Goal: Task Accomplishment & Management: Manage account settings

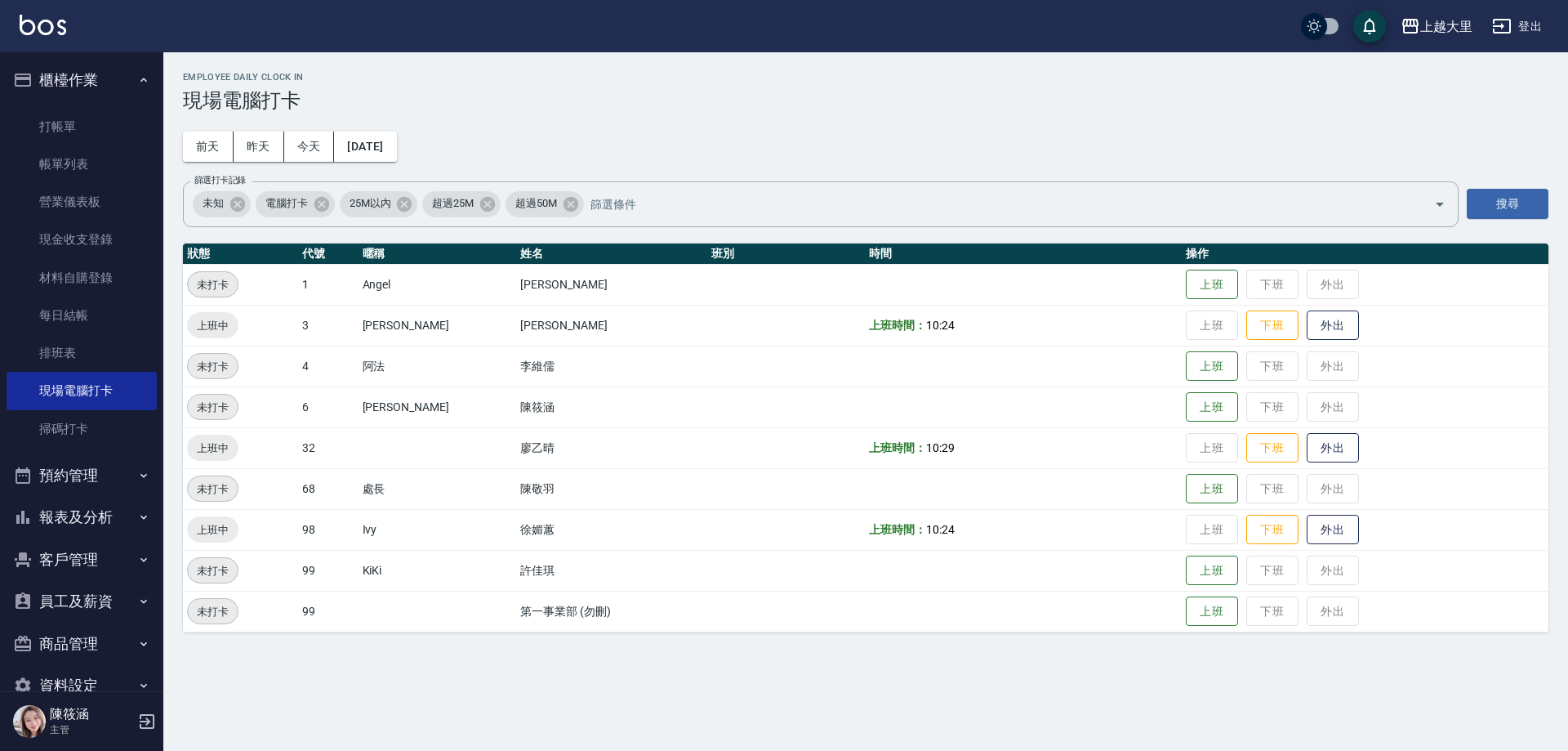
click at [96, 599] on button "員工及薪資" at bounding box center [82, 601] width 150 height 43
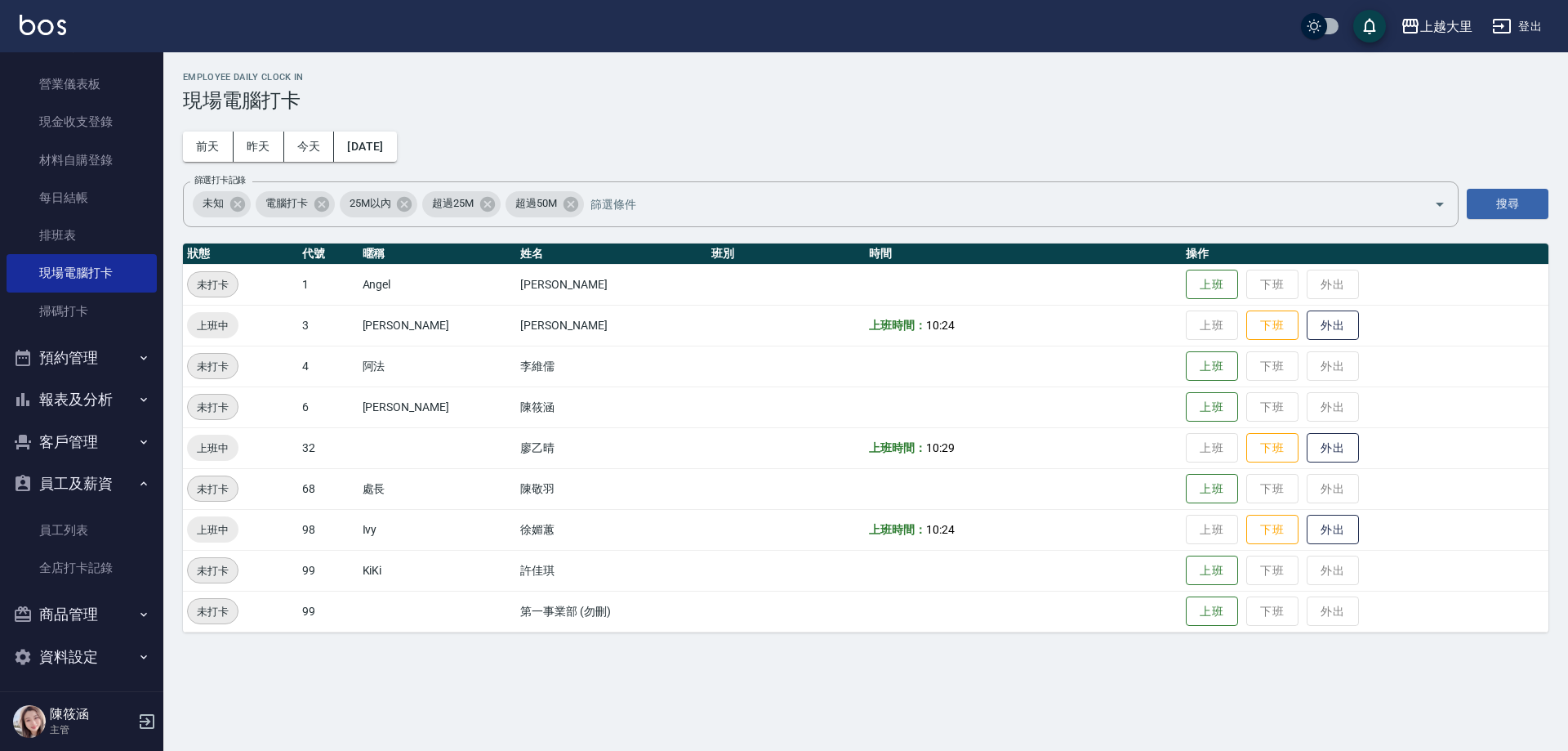
scroll to position [123, 0]
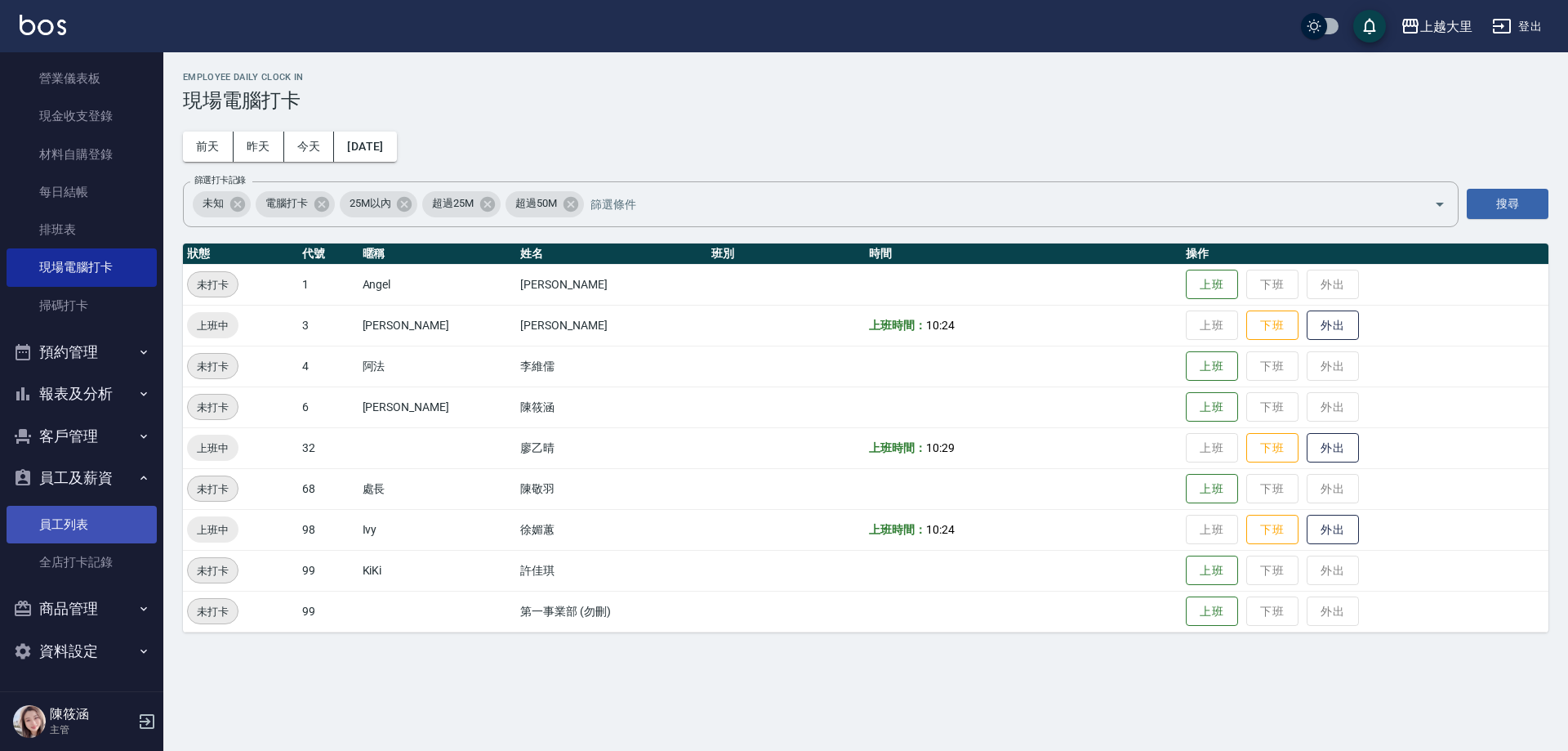
click at [84, 534] on link "員工列表" at bounding box center [82, 524] width 150 height 37
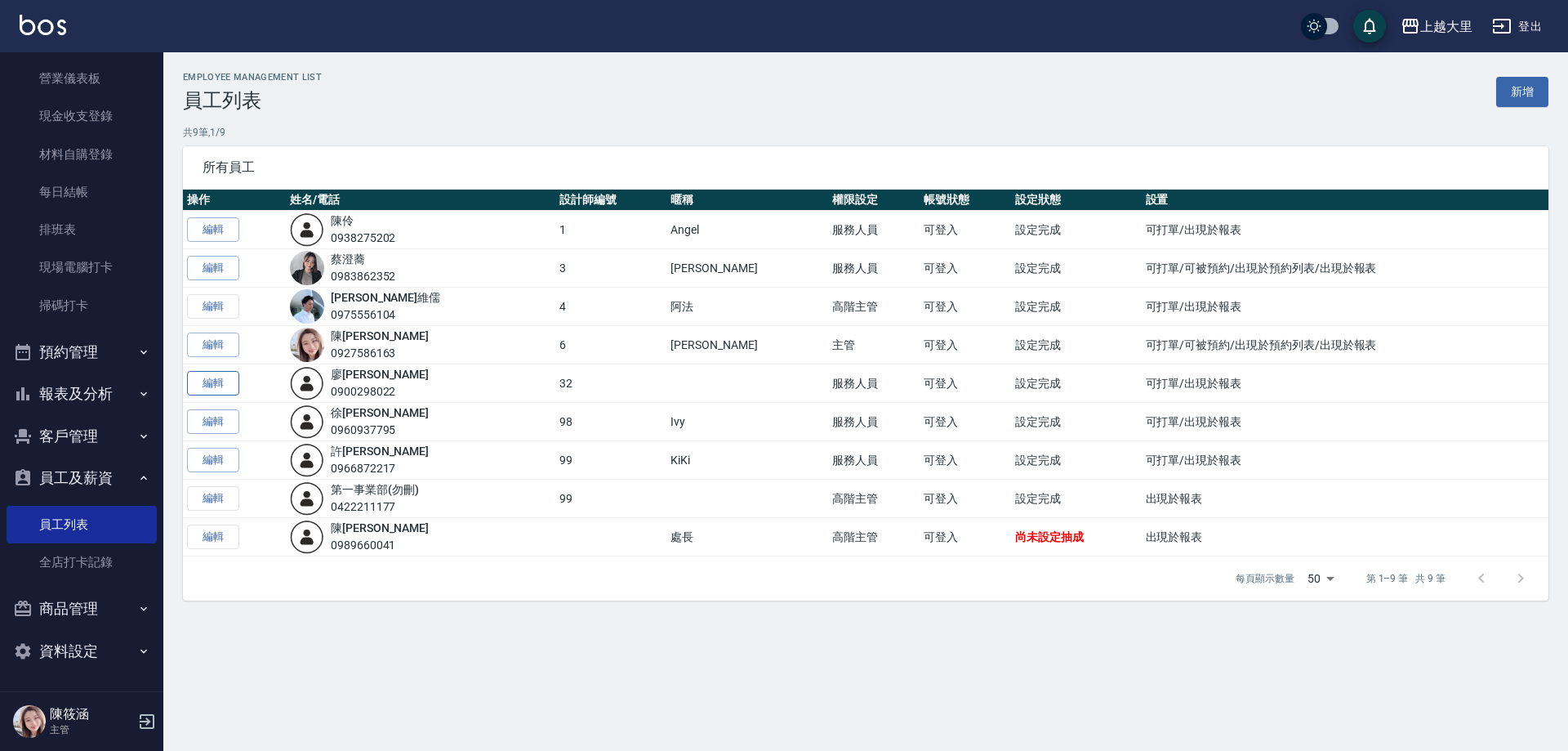
click at [227, 388] on link "編輯" at bounding box center [213, 383] width 52 height 25
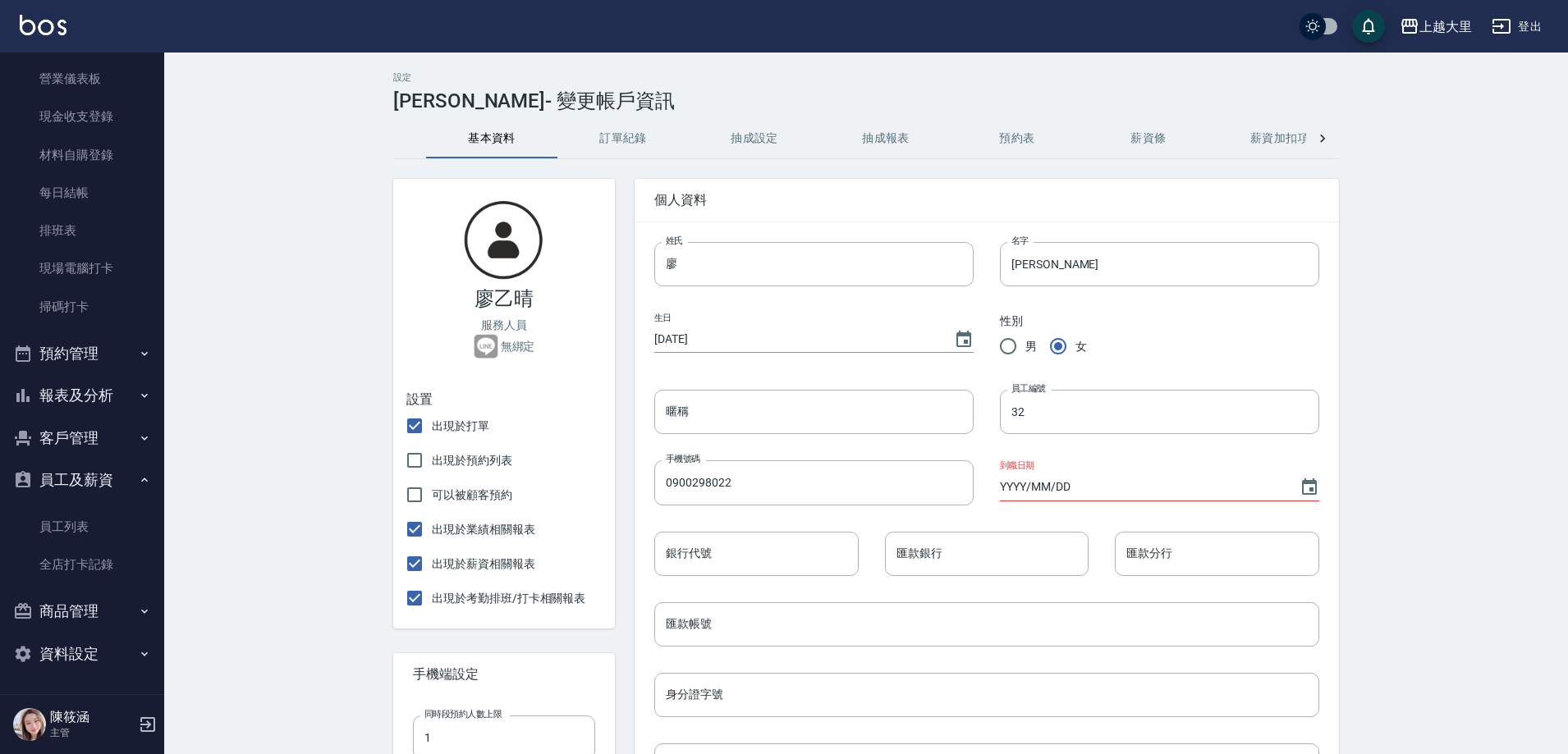
click at [1154, 130] on button "薪資條" at bounding box center [1148, 138] width 131 height 39
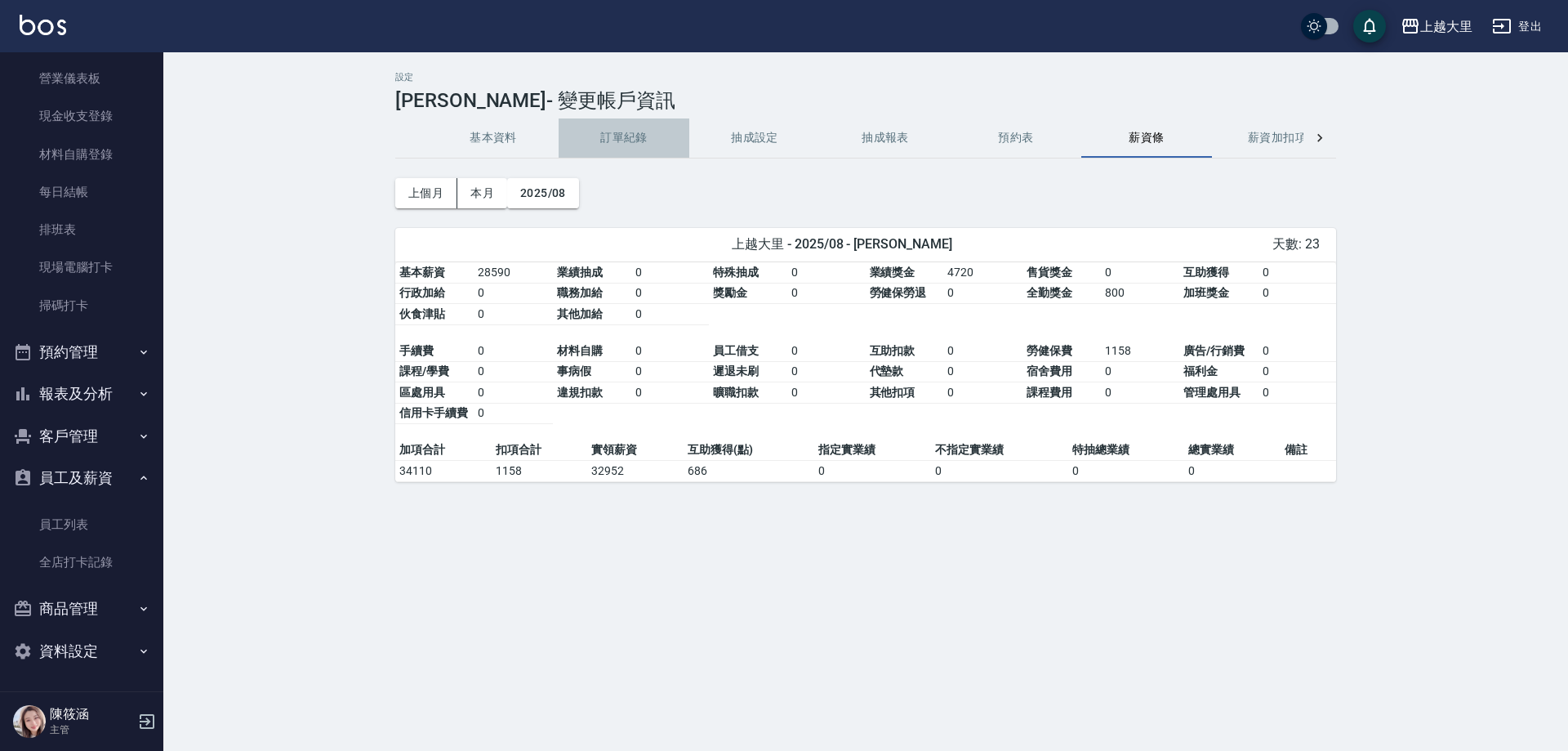
click at [665, 130] on button "訂單紀錄" at bounding box center [624, 137] width 130 height 39
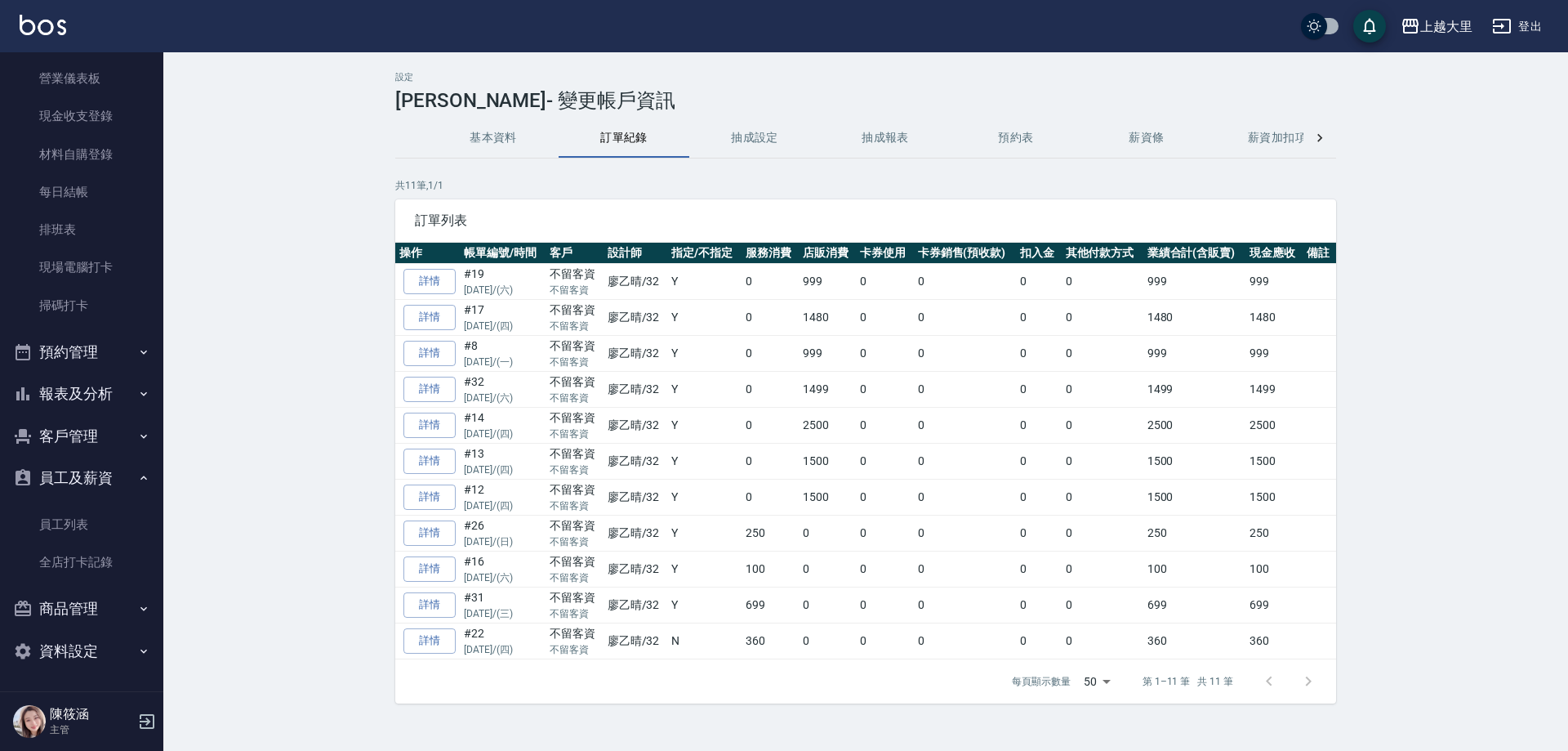
click at [1306, 676] on div at bounding box center [1288, 681] width 78 height 39
click at [1098, 685] on body "上越大里 登出 櫃檯作業 打帳單 帳單列表 營業儀表板 現金收支登錄 材料自購登錄 每日結帳 排班表 現場電腦打卡 掃碼打卡 預約管理 預約管理 單日預約紀錄…" at bounding box center [784, 376] width 1568 height 751
click at [1098, 685] on li "50" at bounding box center [1098, 690] width 52 height 27
click at [1098, 685] on body "上越大里 登出 櫃檯作業 打帳單 帳單列表 營業儀表板 現金收支登錄 材料自購登錄 每日結帳 排班表 現場電腦打卡 掃碼打卡 預約管理 預約管理 單日預約紀錄…" at bounding box center [784, 376] width 1568 height 751
drag, startPoint x: 1103, startPoint y: 721, endPoint x: 1098, endPoint y: 690, distance: 31.4
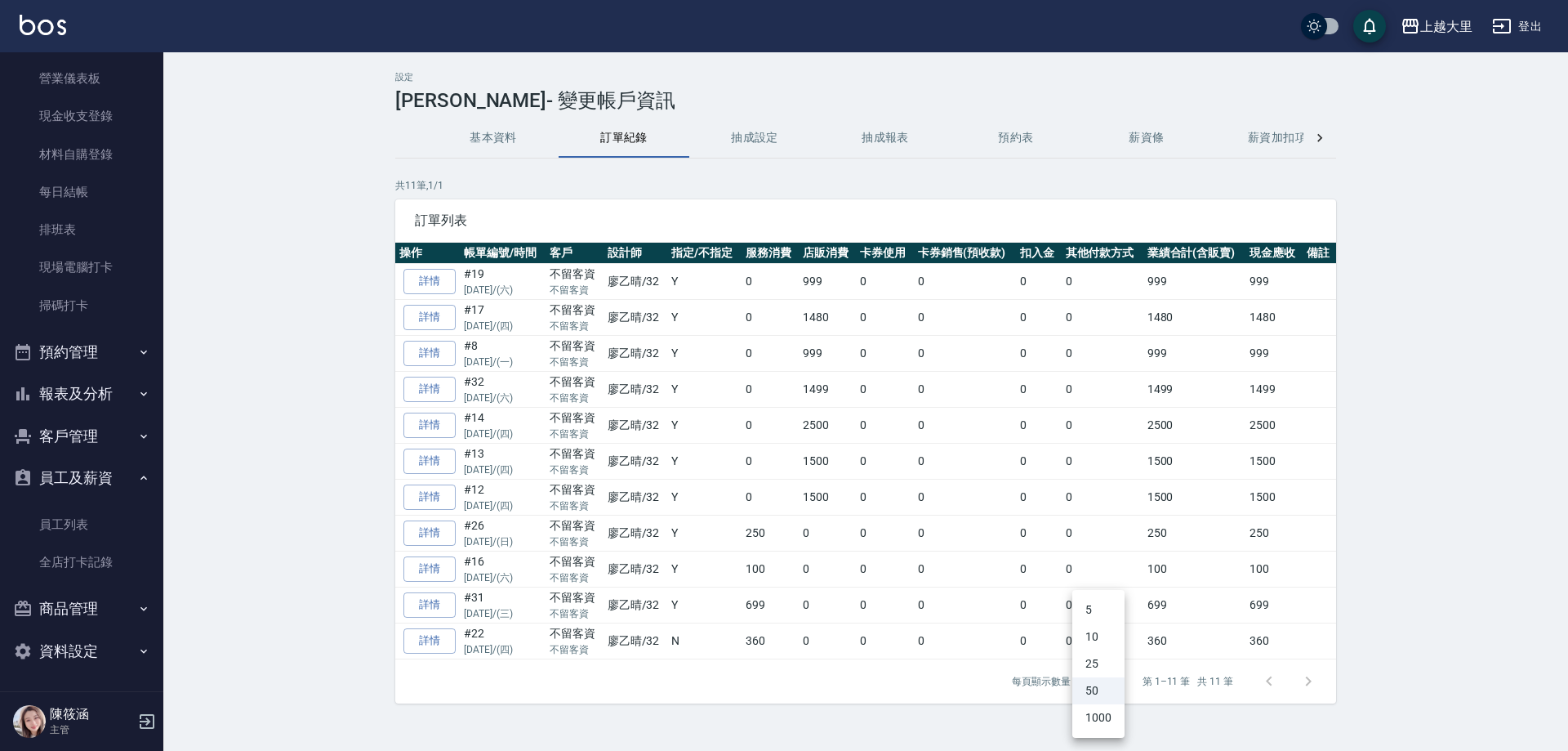
click at [1103, 722] on li "1000" at bounding box center [1098, 717] width 52 height 27
click at [1097, 684] on body "上越大里 登出 櫃檯作業 打帳單 帳單列表 營業儀表板 現金收支登錄 材料自購登錄 每日結帳 排班表 現場電腦打卡 掃碼打卡 預約管理 預約管理 單日預約紀錄…" at bounding box center [784, 376] width 1568 height 751
click at [1085, 628] on li "10" at bounding box center [1092, 636] width 52 height 27
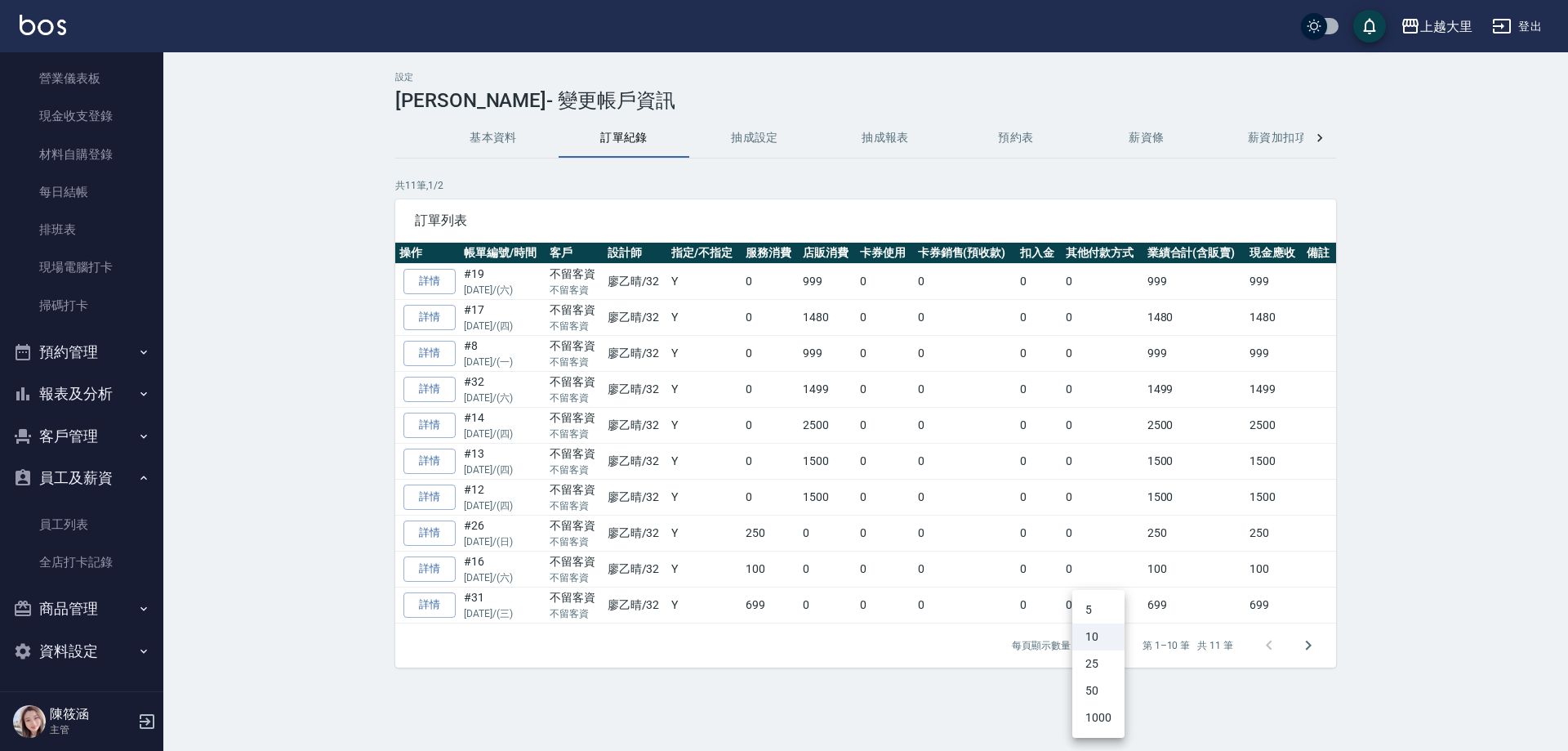
click at [1088, 644] on body "上越大里 登出 櫃檯作業 打帳單 帳單列表 營業儀表板 現金收支登錄 材料自購登錄 每日結帳 排班表 現場電腦打卡 掃碼打卡 預約管理 預約管理 單日預約紀錄…" at bounding box center [784, 376] width 1568 height 751
click at [1075, 606] on li "5" at bounding box center [1098, 609] width 52 height 27
type input "5"
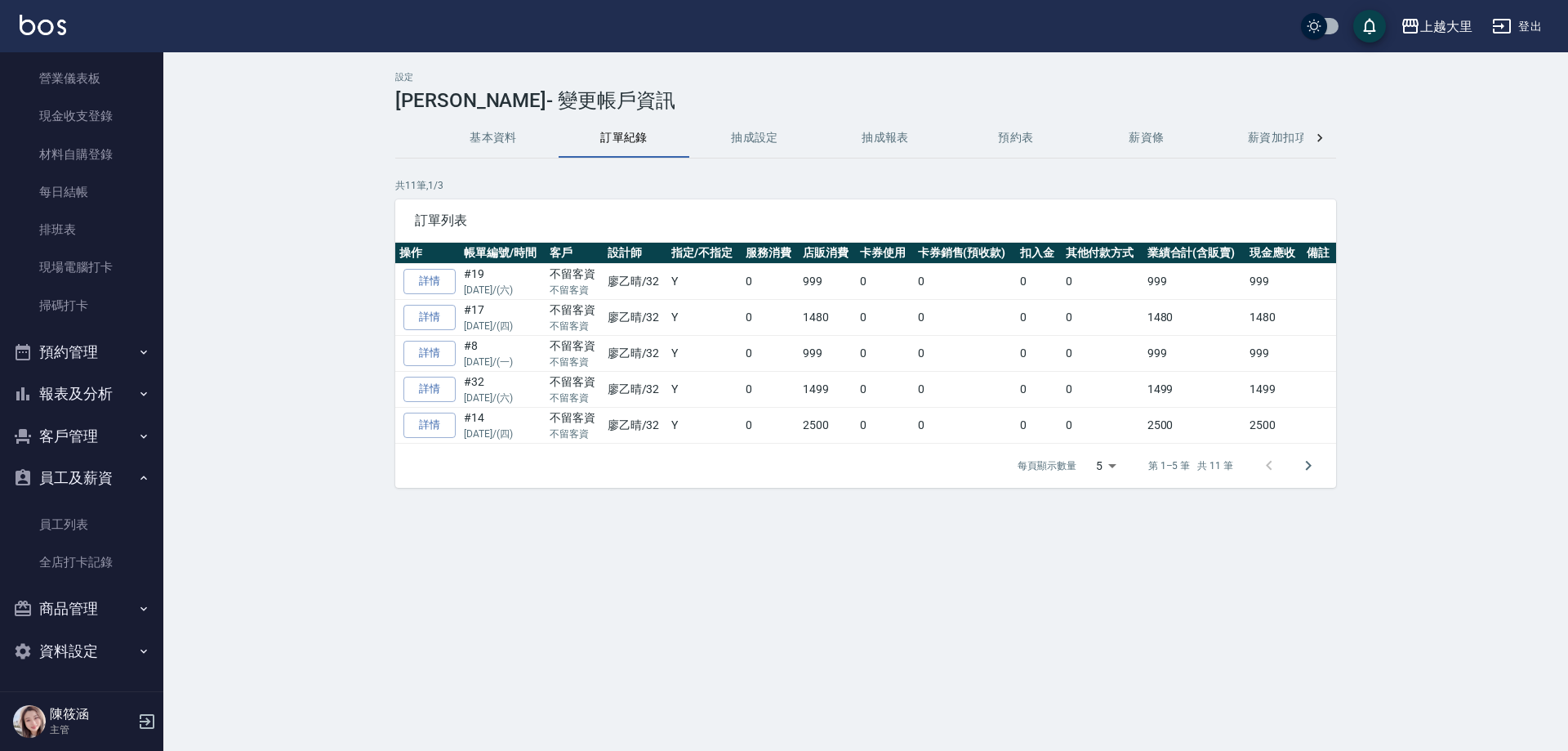
drag, startPoint x: 758, startPoint y: 172, endPoint x: 777, endPoint y: 127, distance: 48.8
click at [764, 167] on div "設定 [PERSON_NAME] - 變更帳戶資訊 基本資料 訂單紀錄 抽成設定 抽成報表 預約表 薪資條 薪資加扣項 密碼與安全 打卡紀錄 共 11 筆, …" at bounding box center [865, 280] width 980 height 416
click at [777, 127] on button "抽成設定" at bounding box center [754, 137] width 130 height 39
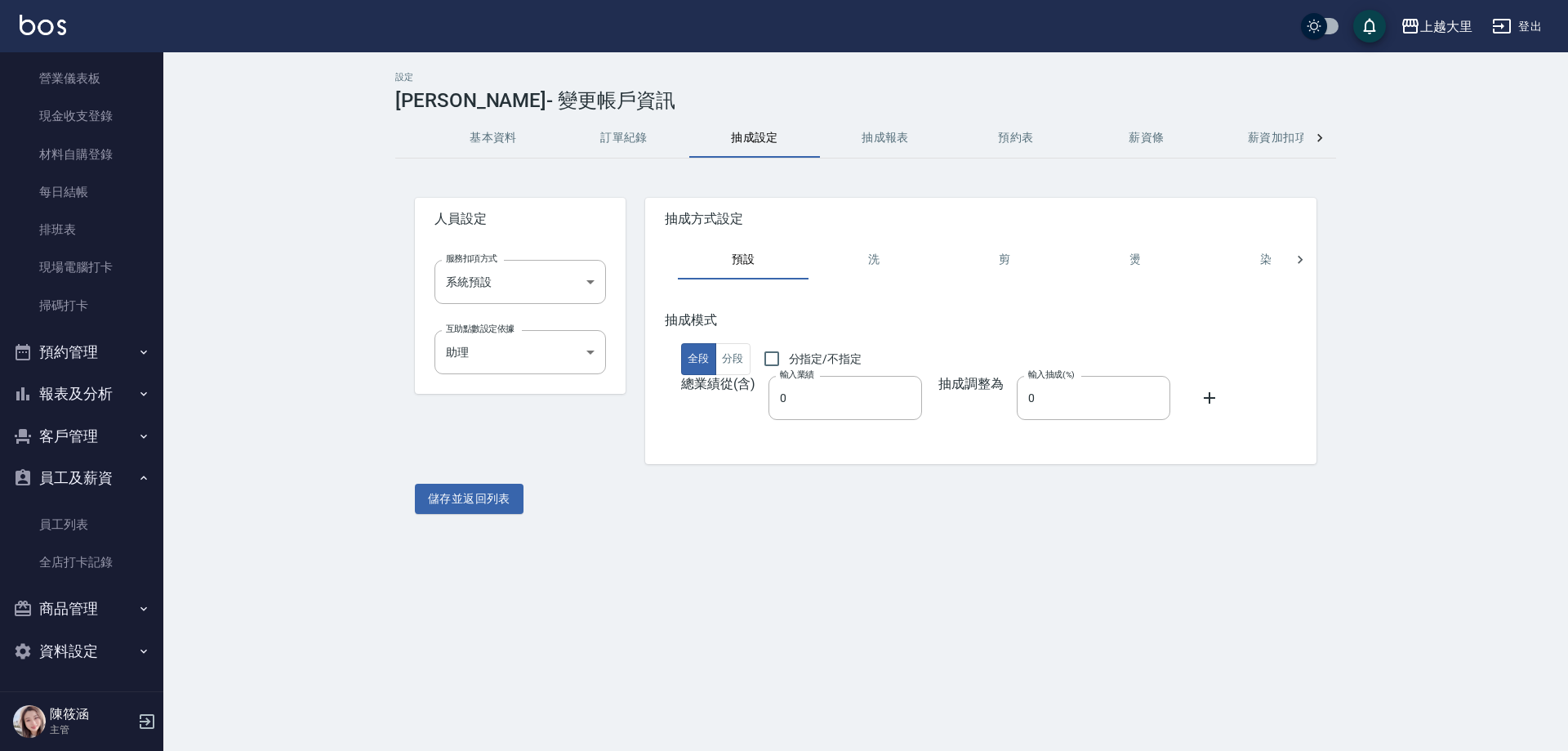
drag, startPoint x: 885, startPoint y: 128, endPoint x: 839, endPoint y: 139, distance: 47.3
click at [885, 130] on button "抽成報表" at bounding box center [885, 137] width 130 height 39
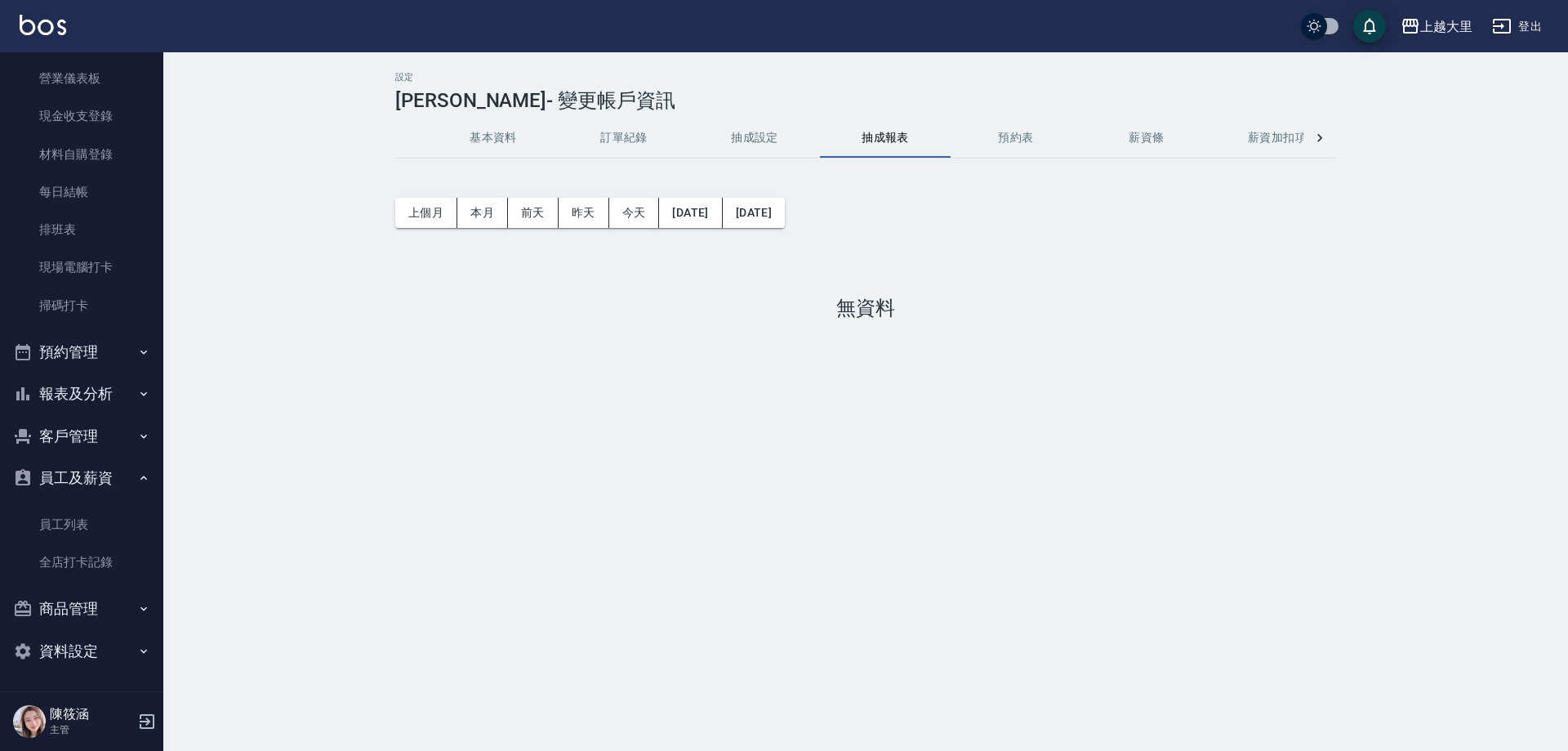
click at [972, 143] on button "預約表" at bounding box center [1016, 137] width 130 height 39
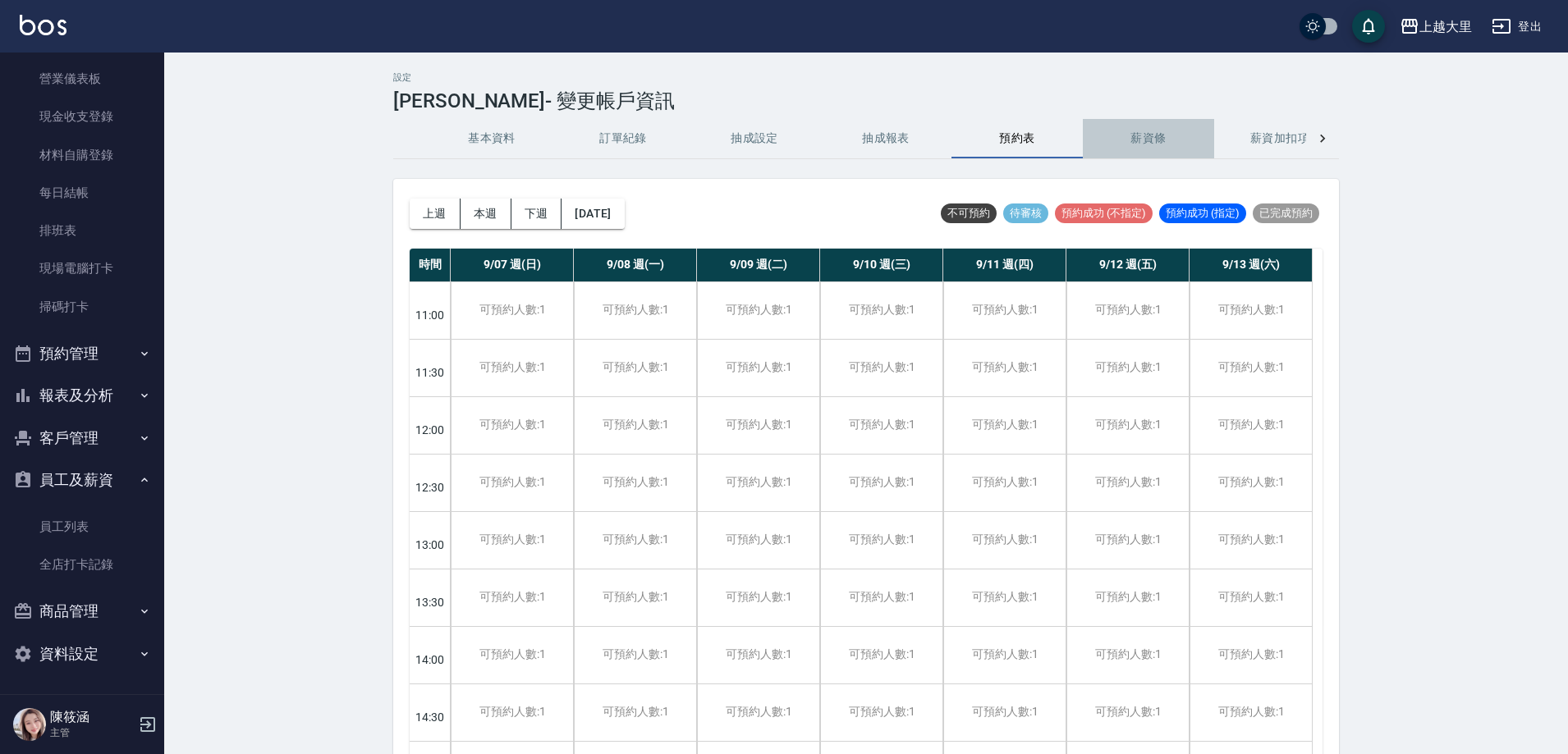
click at [1173, 144] on button "薪資條" at bounding box center [1148, 138] width 131 height 39
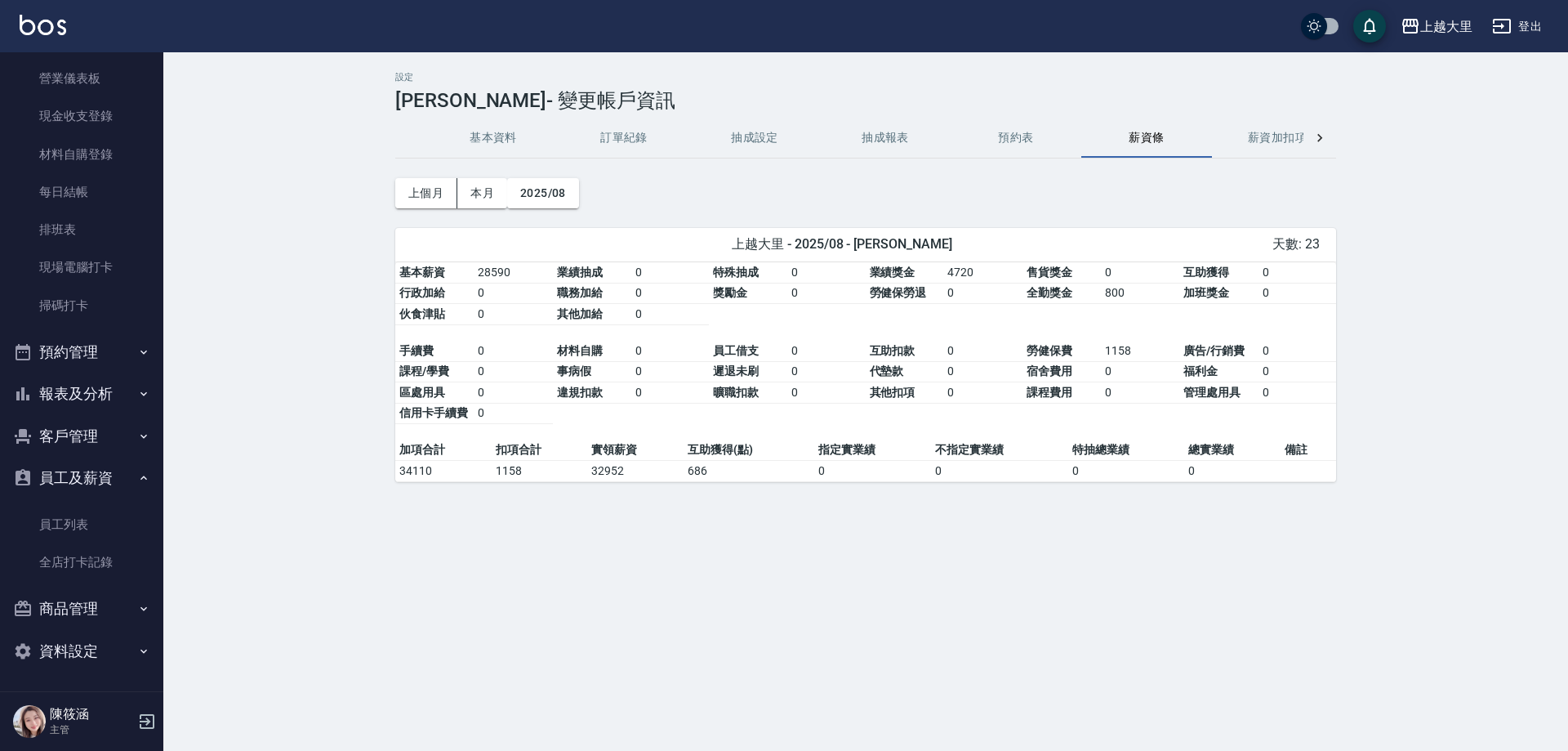
click at [1264, 120] on button "薪資加扣項" at bounding box center [1277, 137] width 130 height 39
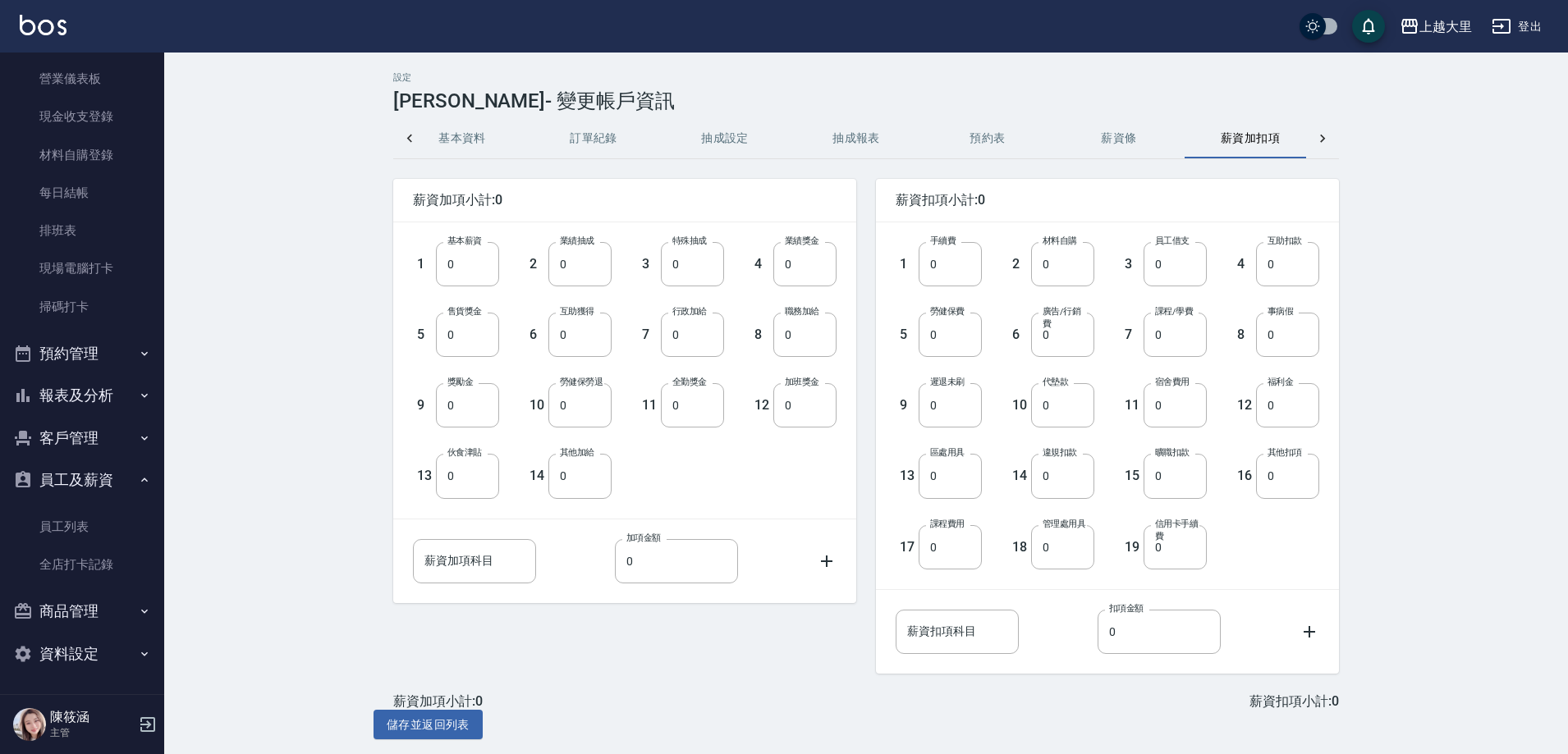
scroll to position [0, 39]
click at [1316, 130] on div at bounding box center [1323, 138] width 33 height 39
drag, startPoint x: 1133, startPoint y: 139, endPoint x: 1182, endPoint y: 126, distance: 50.7
click at [1131, 141] on button "密碼與安全" at bounding box center [1109, 138] width 131 height 39
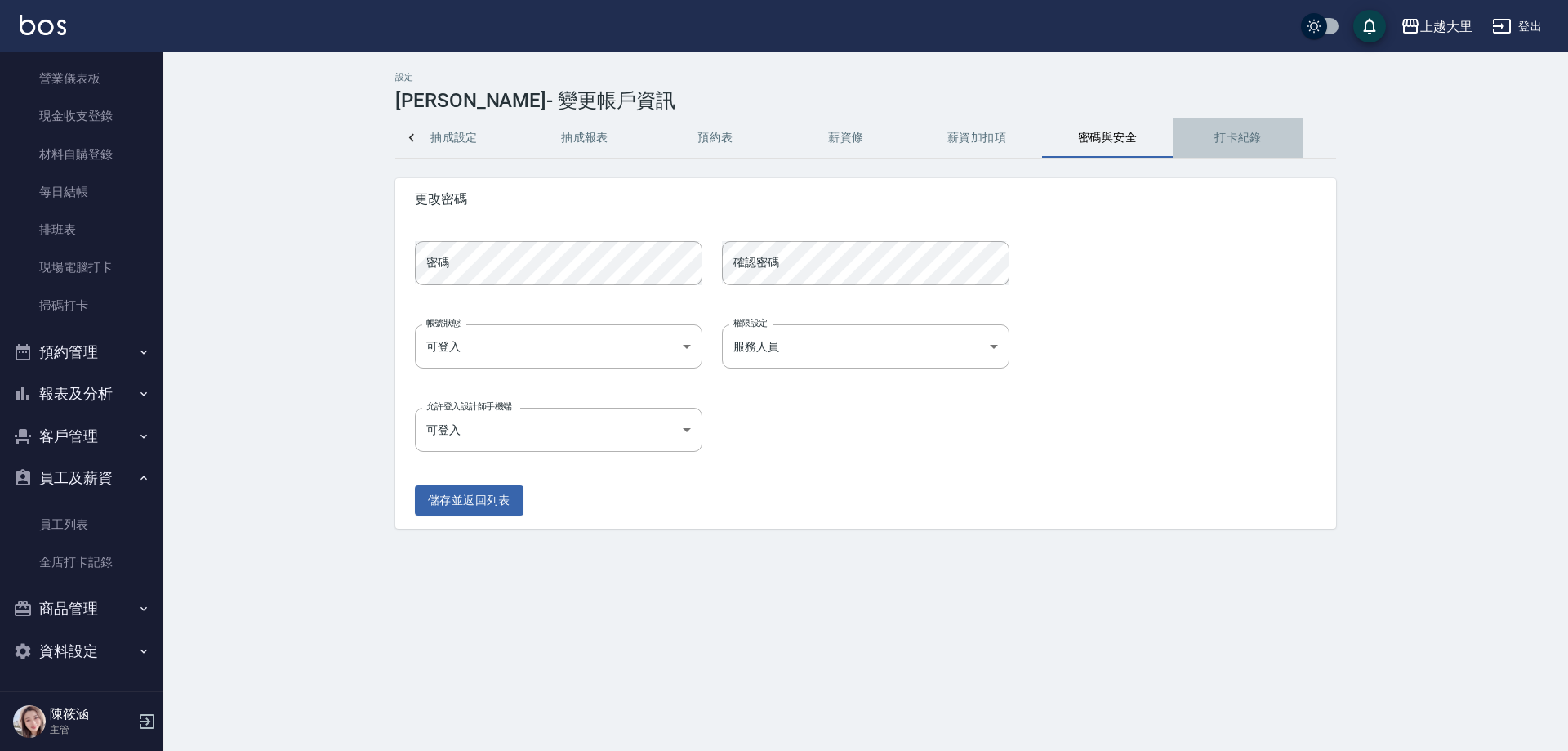
click at [1227, 134] on button "打卡紀錄" at bounding box center [1238, 137] width 130 height 39
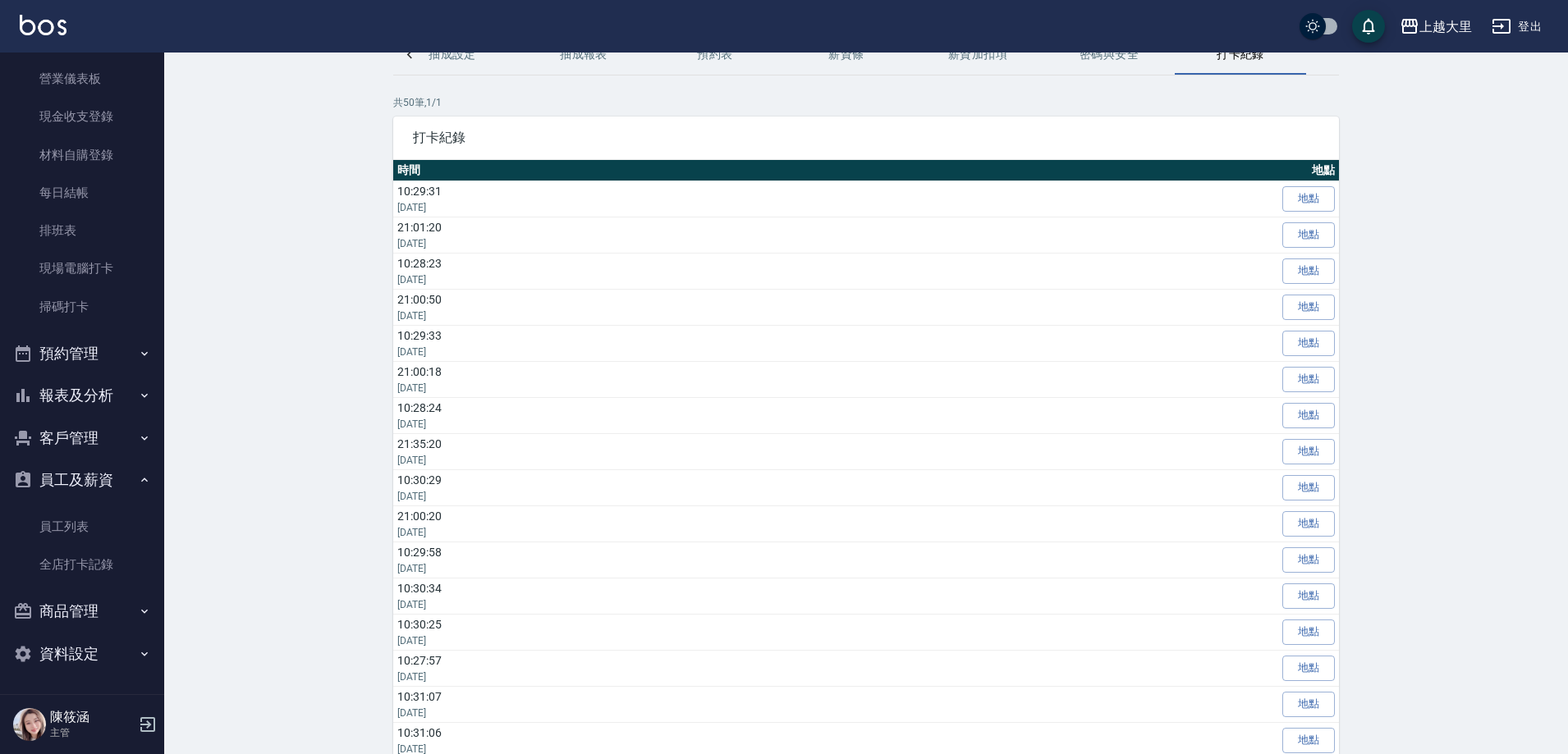
scroll to position [82, 0]
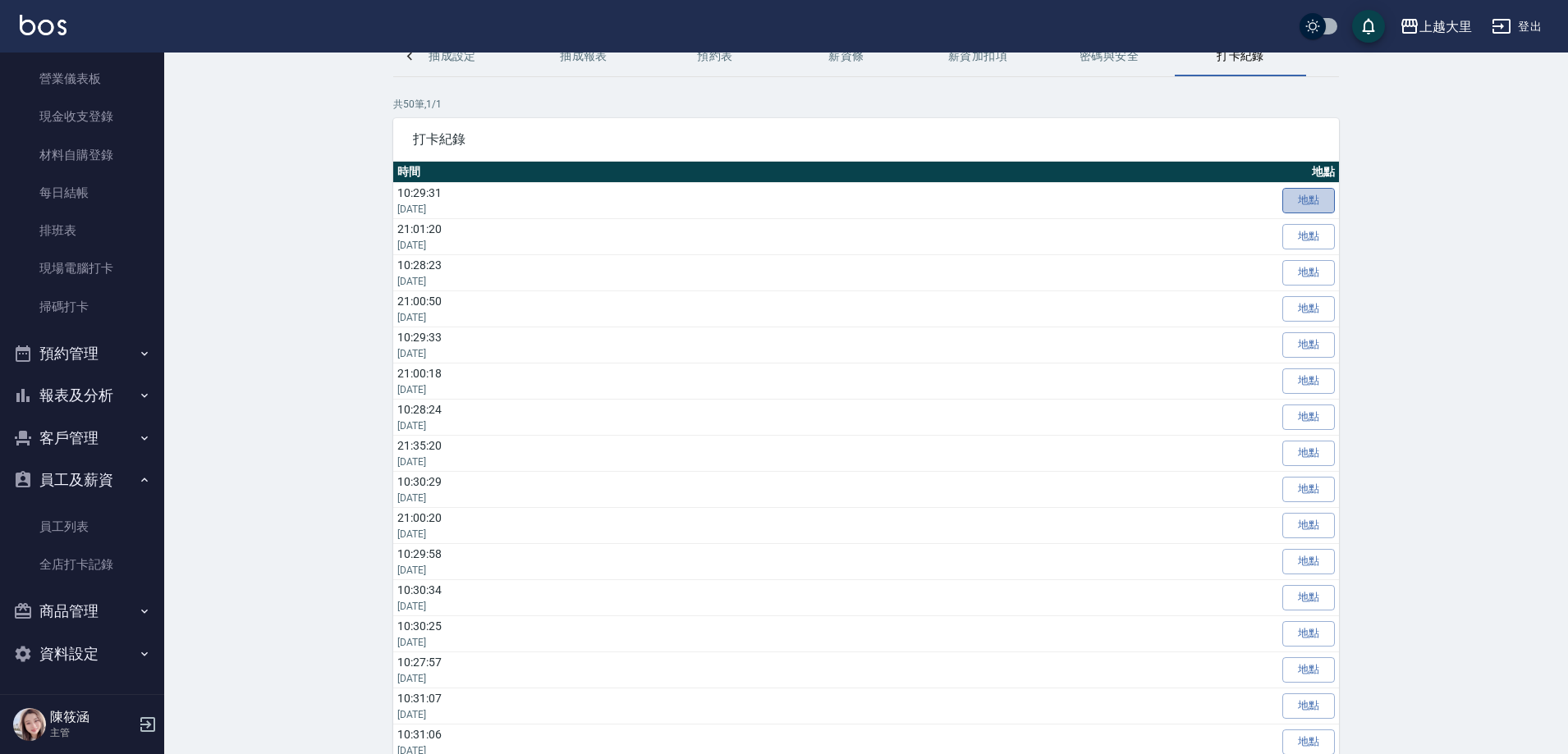
click at [1317, 199] on link "地點" at bounding box center [1309, 200] width 52 height 25
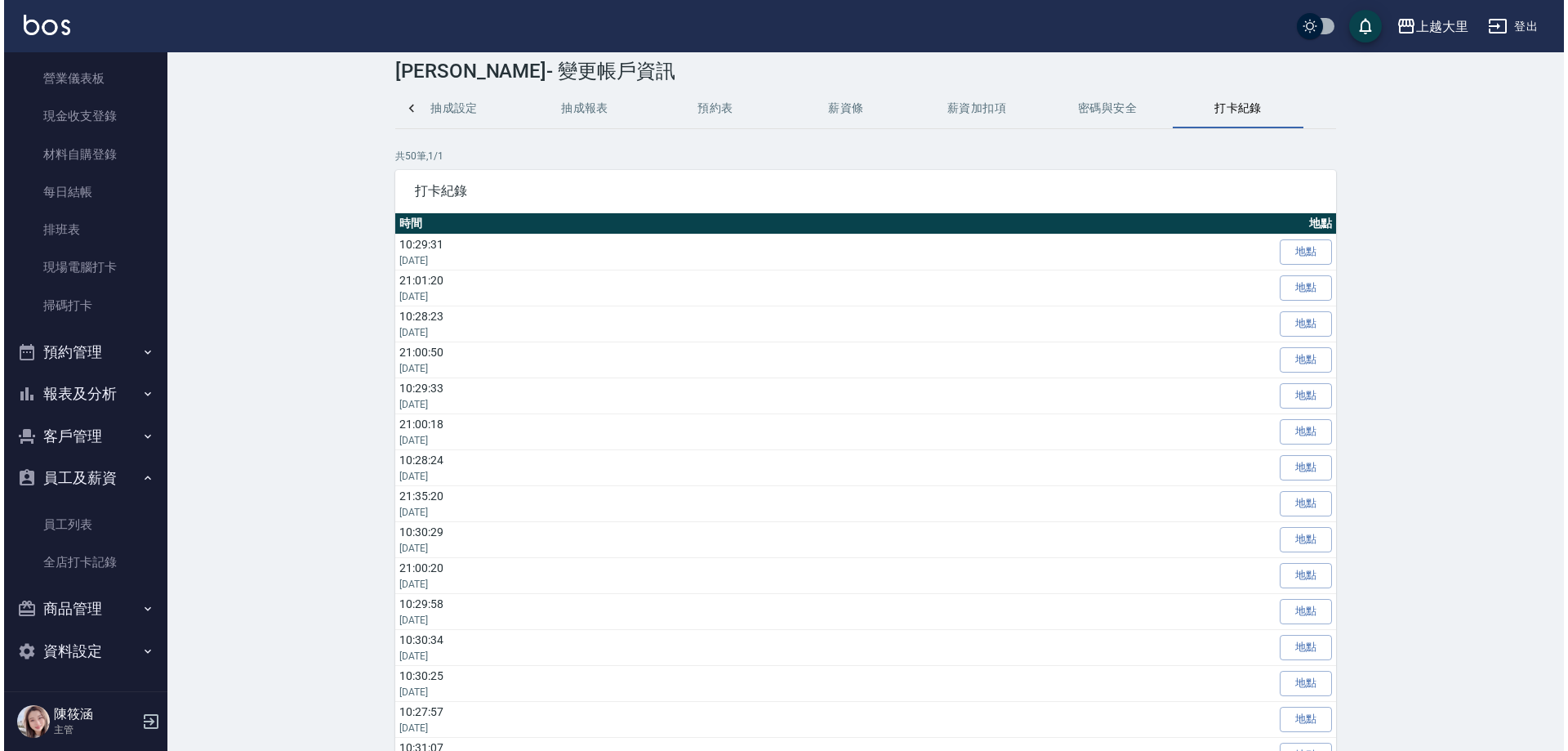
scroll to position [0, 0]
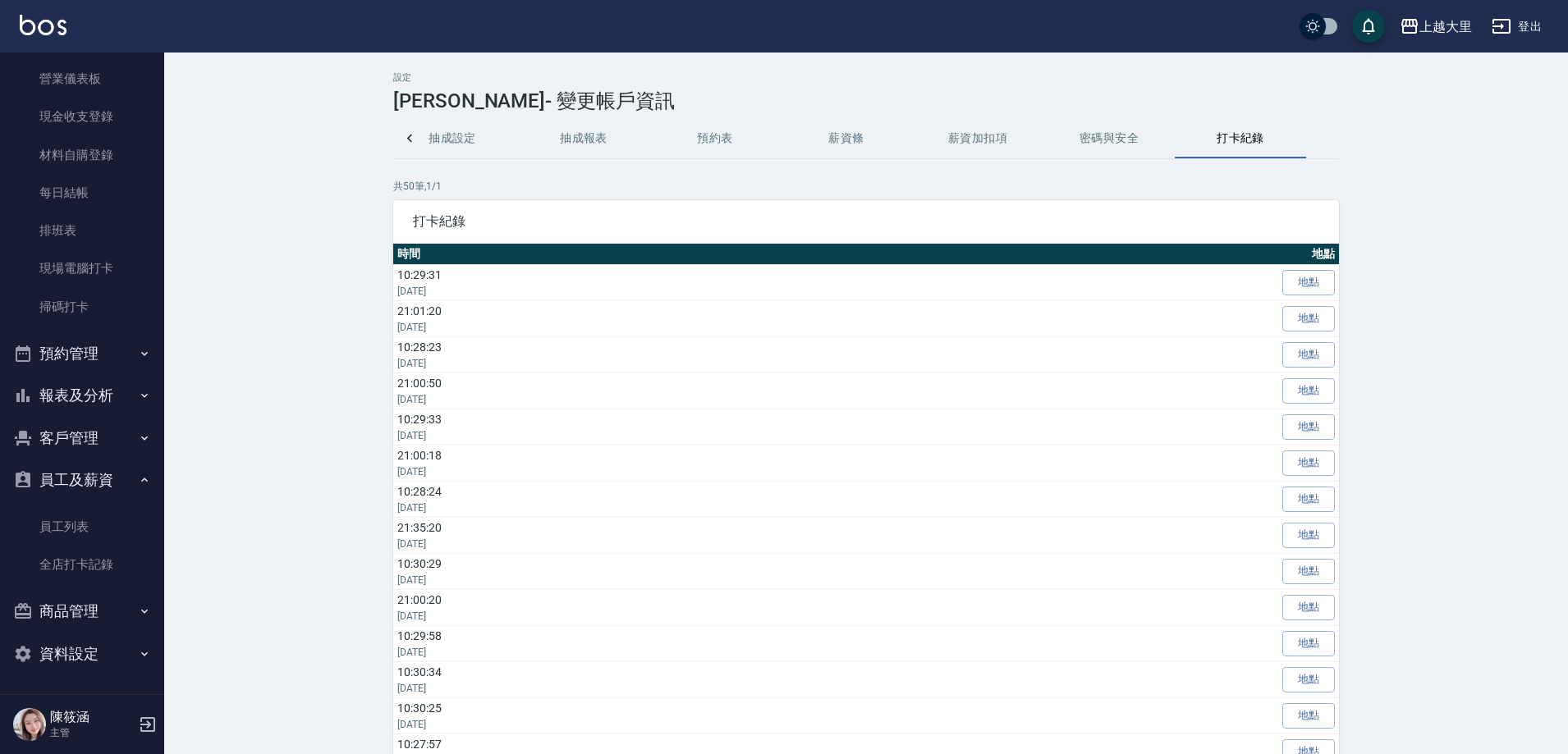
click at [848, 130] on button "薪資條" at bounding box center [846, 138] width 131 height 39
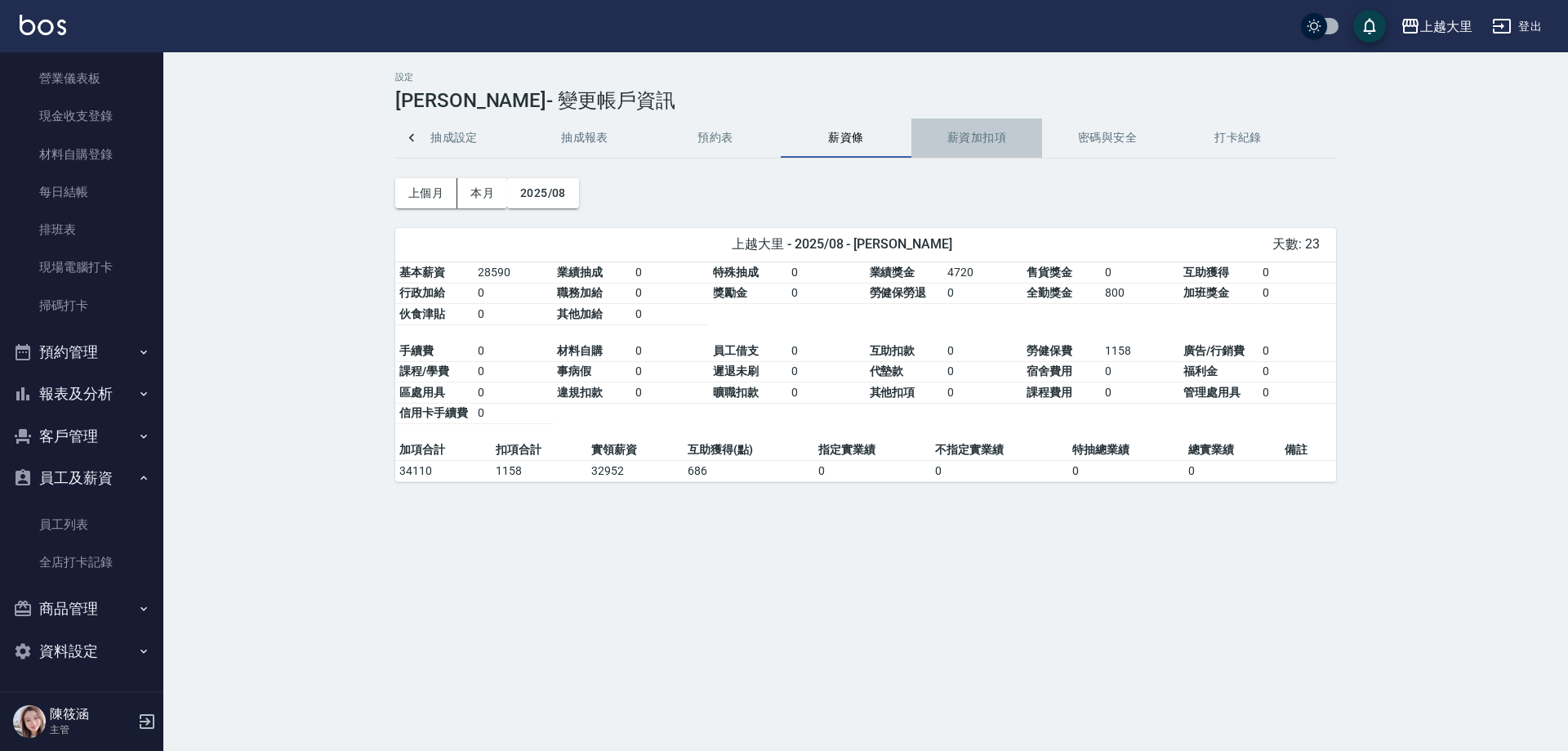
click at [965, 123] on button "薪資加扣項" at bounding box center [976, 137] width 130 height 39
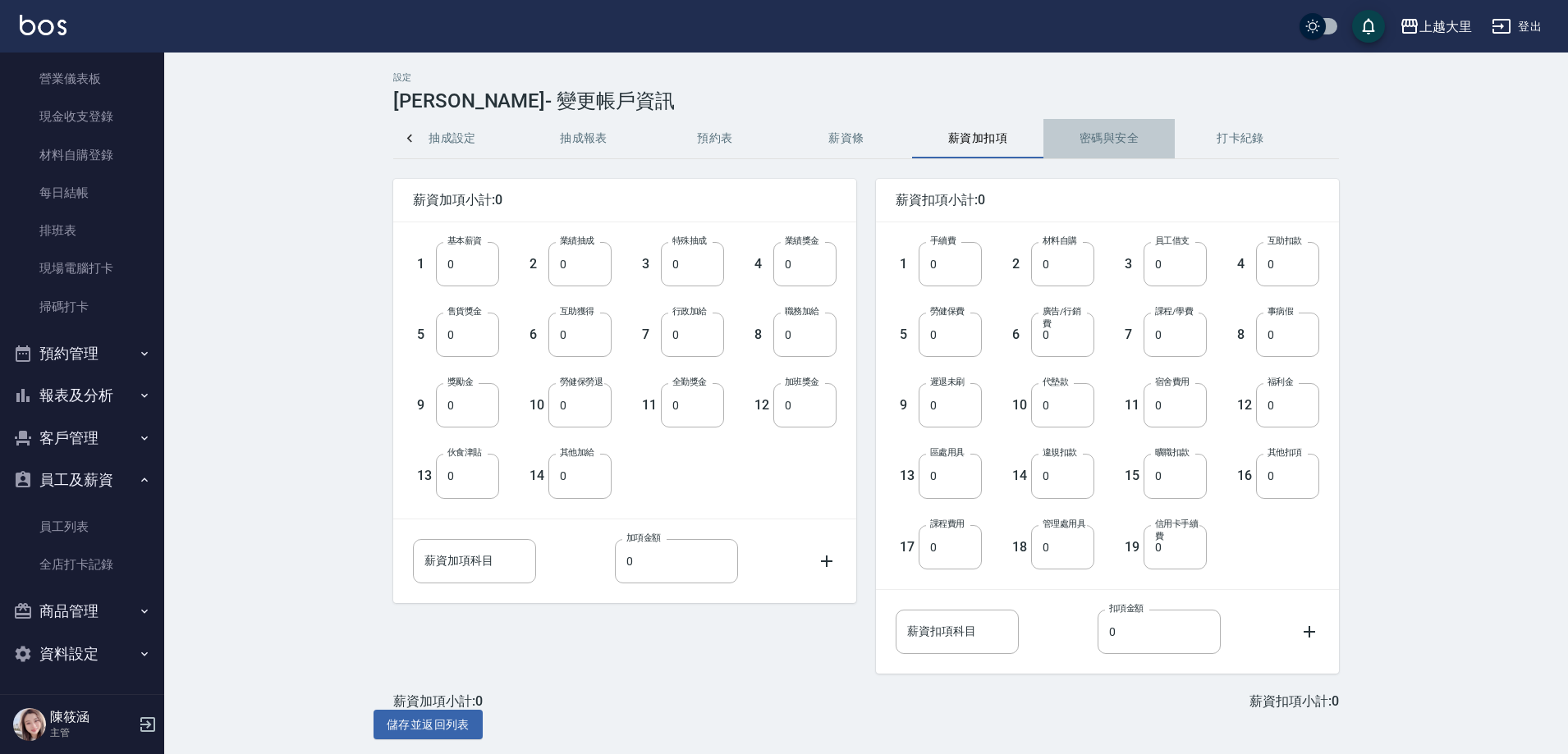
click at [1075, 120] on button "密碼與安全" at bounding box center [1109, 138] width 131 height 39
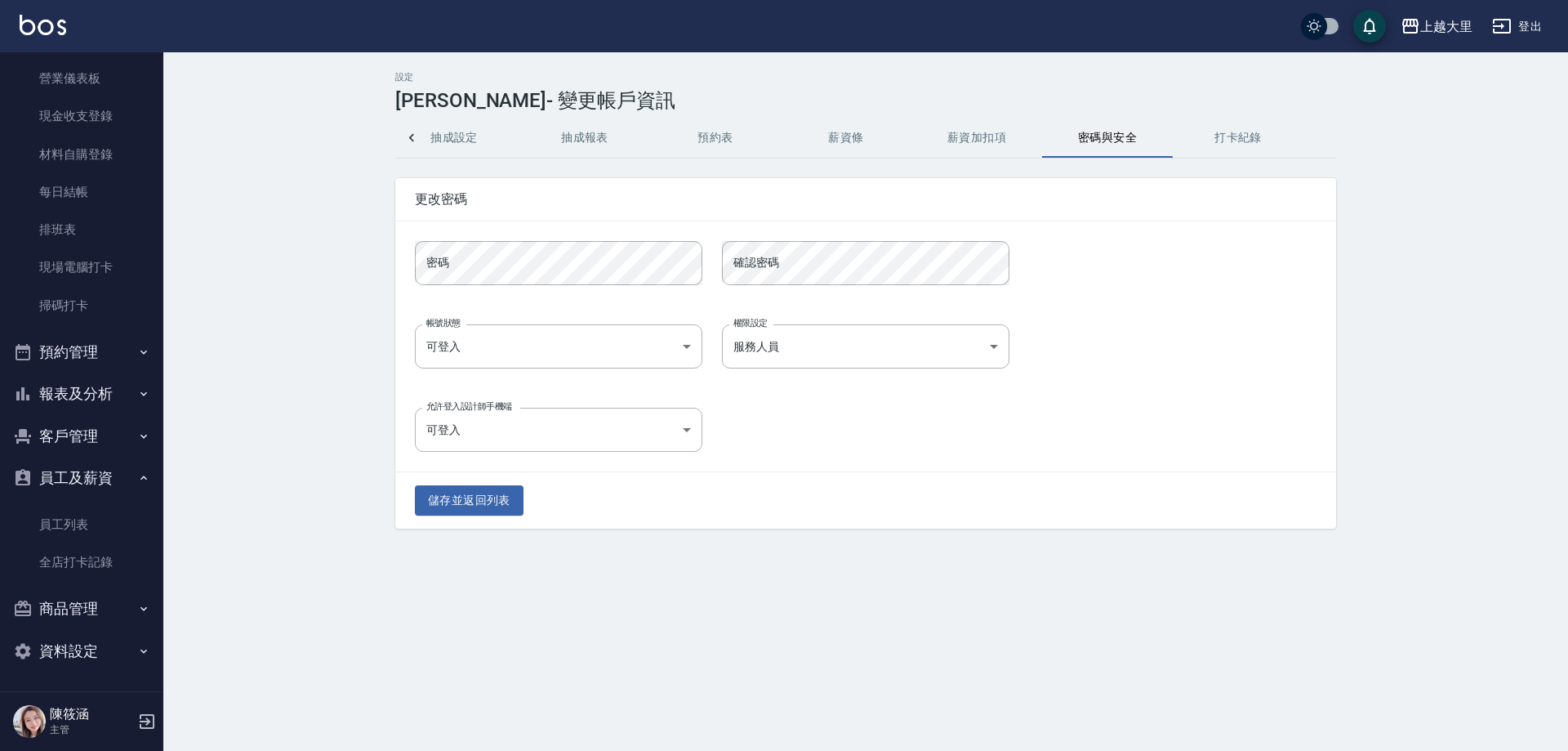
click at [857, 134] on button "薪資條" at bounding box center [846, 137] width 130 height 39
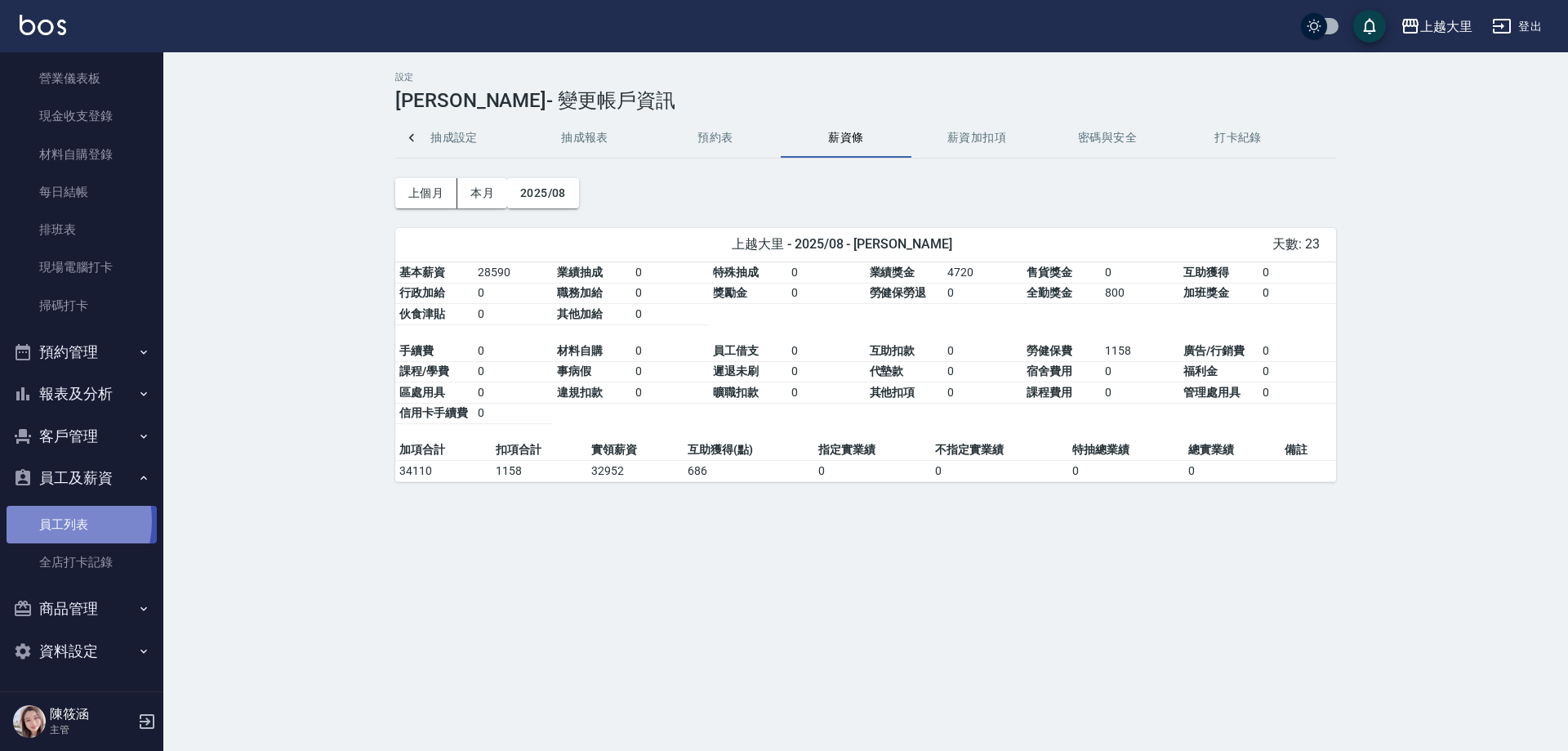
click at [44, 522] on link "員工列表" at bounding box center [82, 524] width 150 height 37
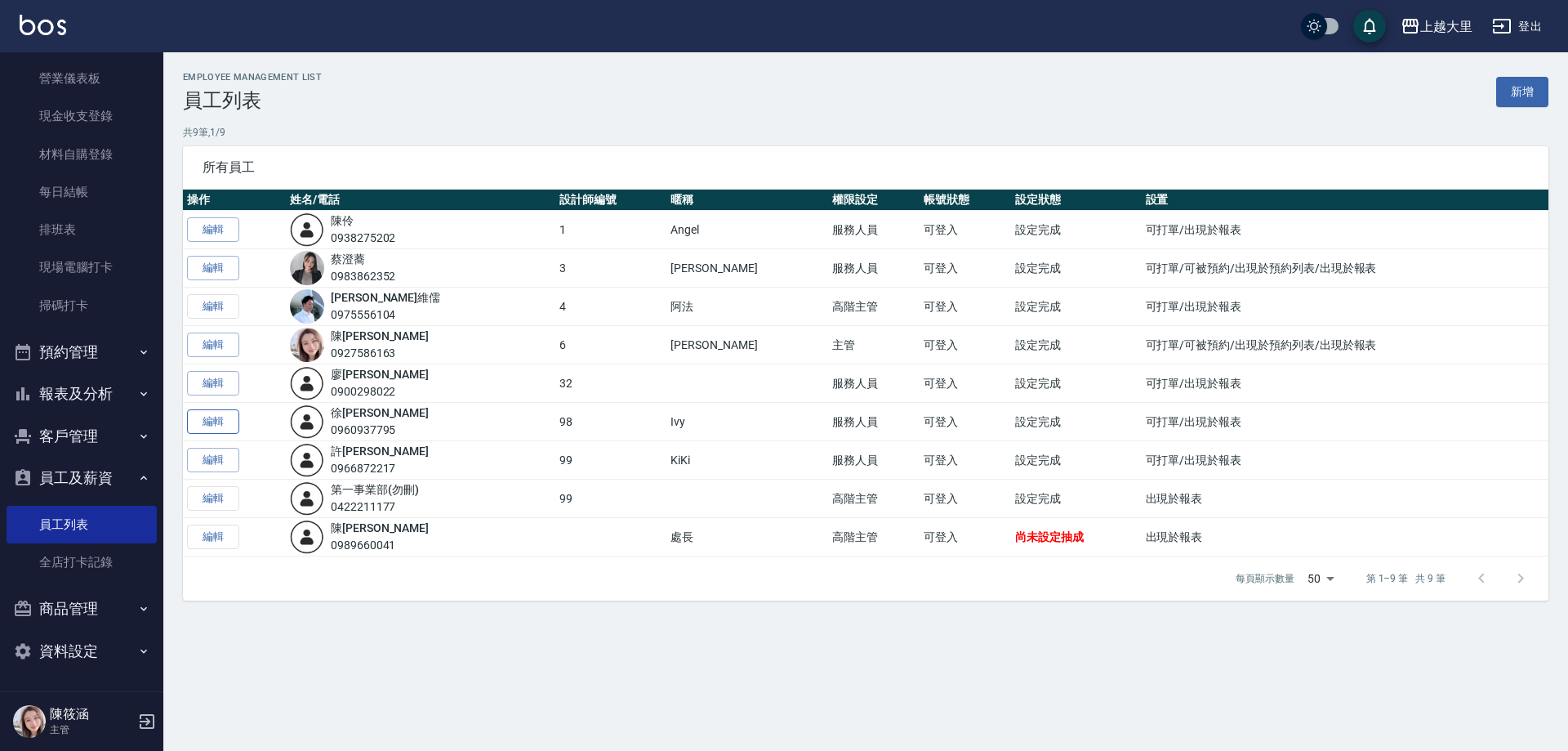
click at [223, 425] on link "編輯" at bounding box center [213, 422] width 52 height 25
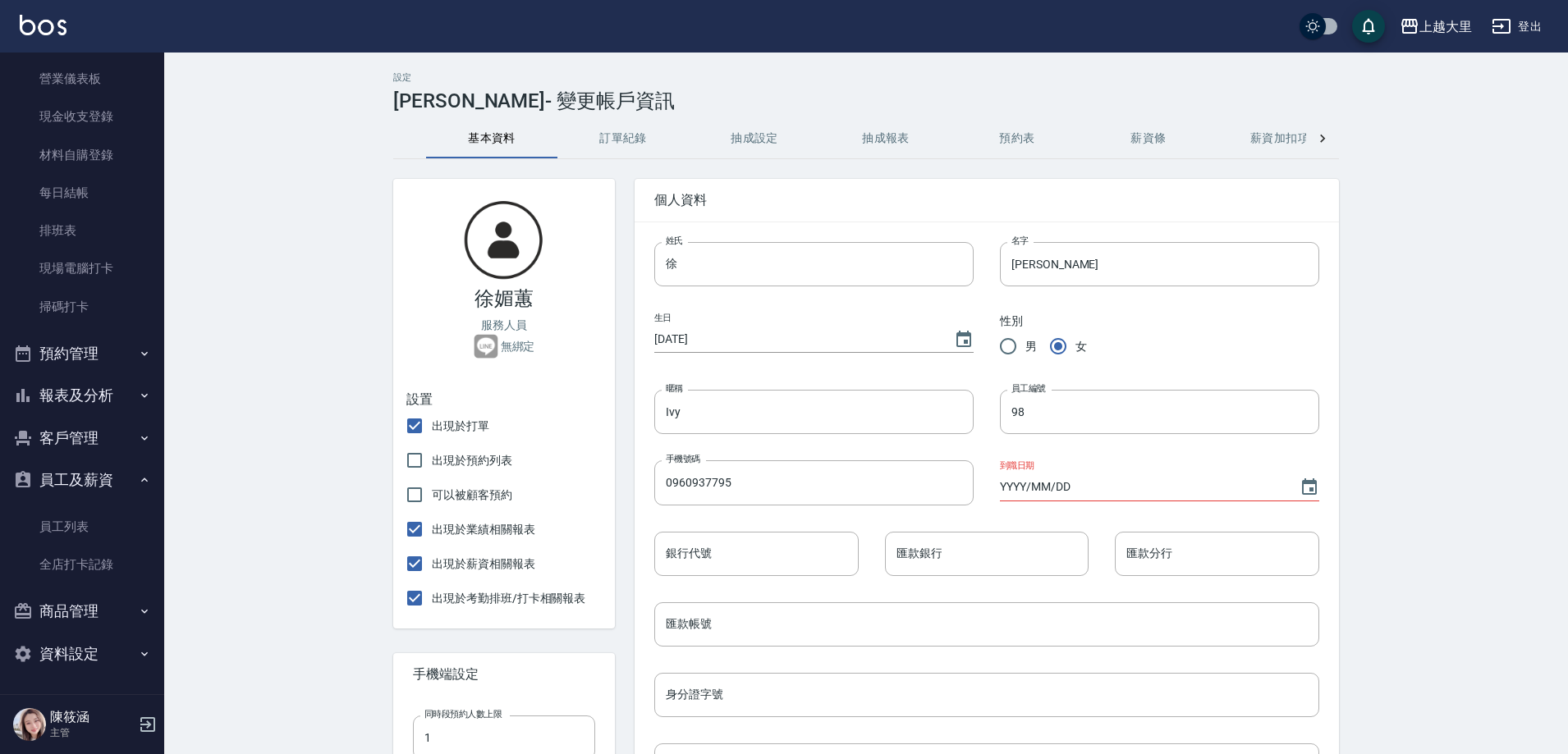
click at [1136, 125] on button "薪資條" at bounding box center [1148, 138] width 131 height 39
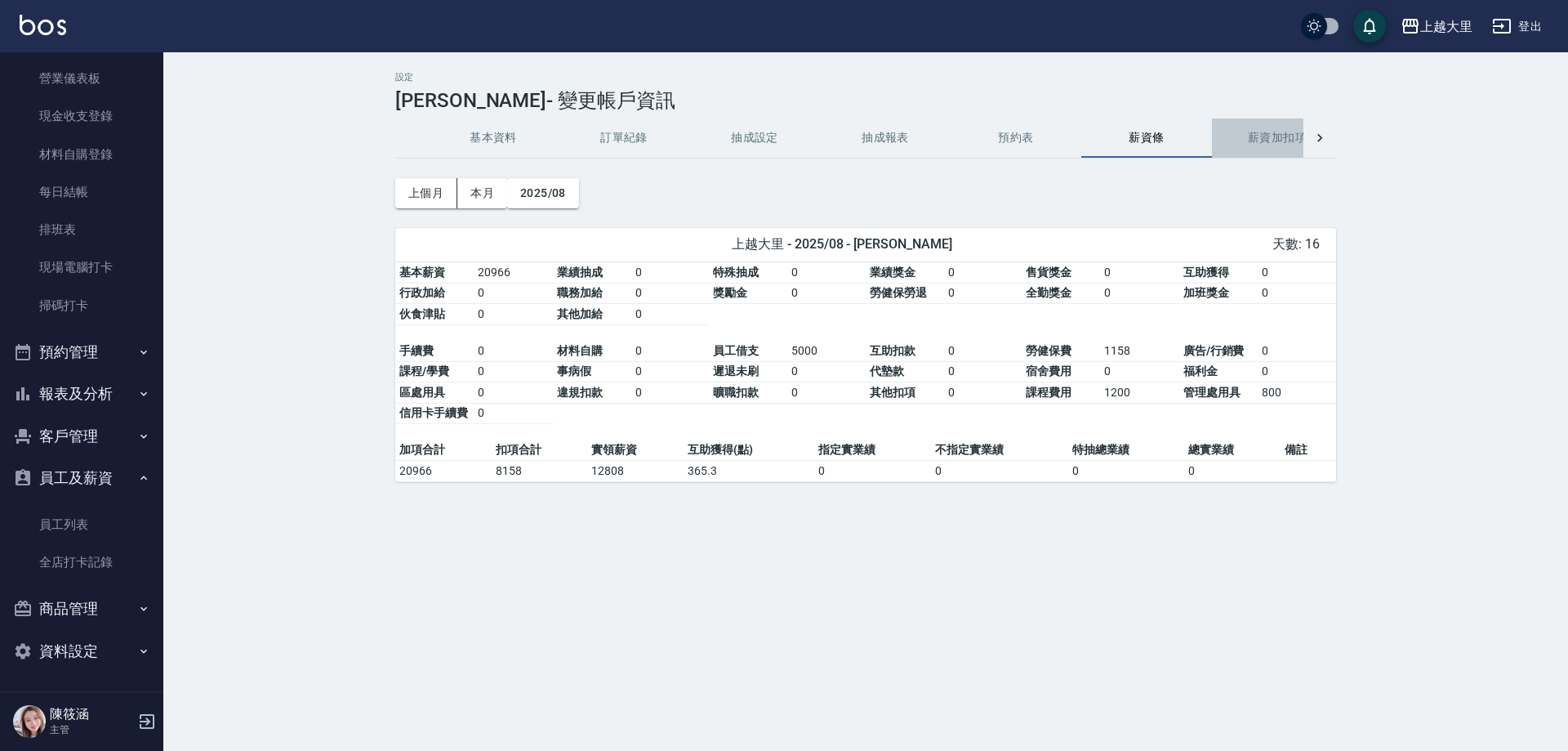
click at [1278, 139] on button "薪資加扣項" at bounding box center [1277, 137] width 130 height 39
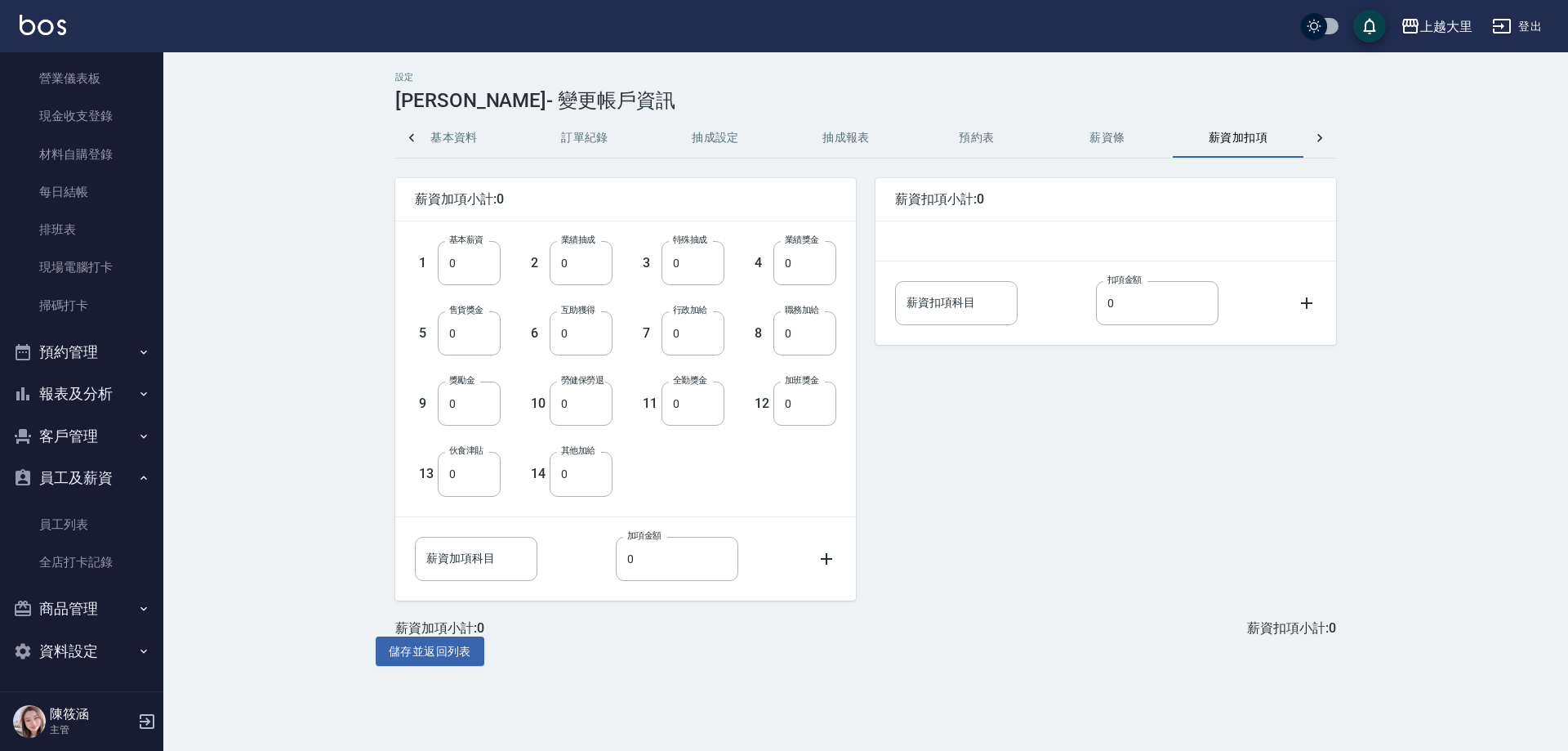
scroll to position [0, 39]
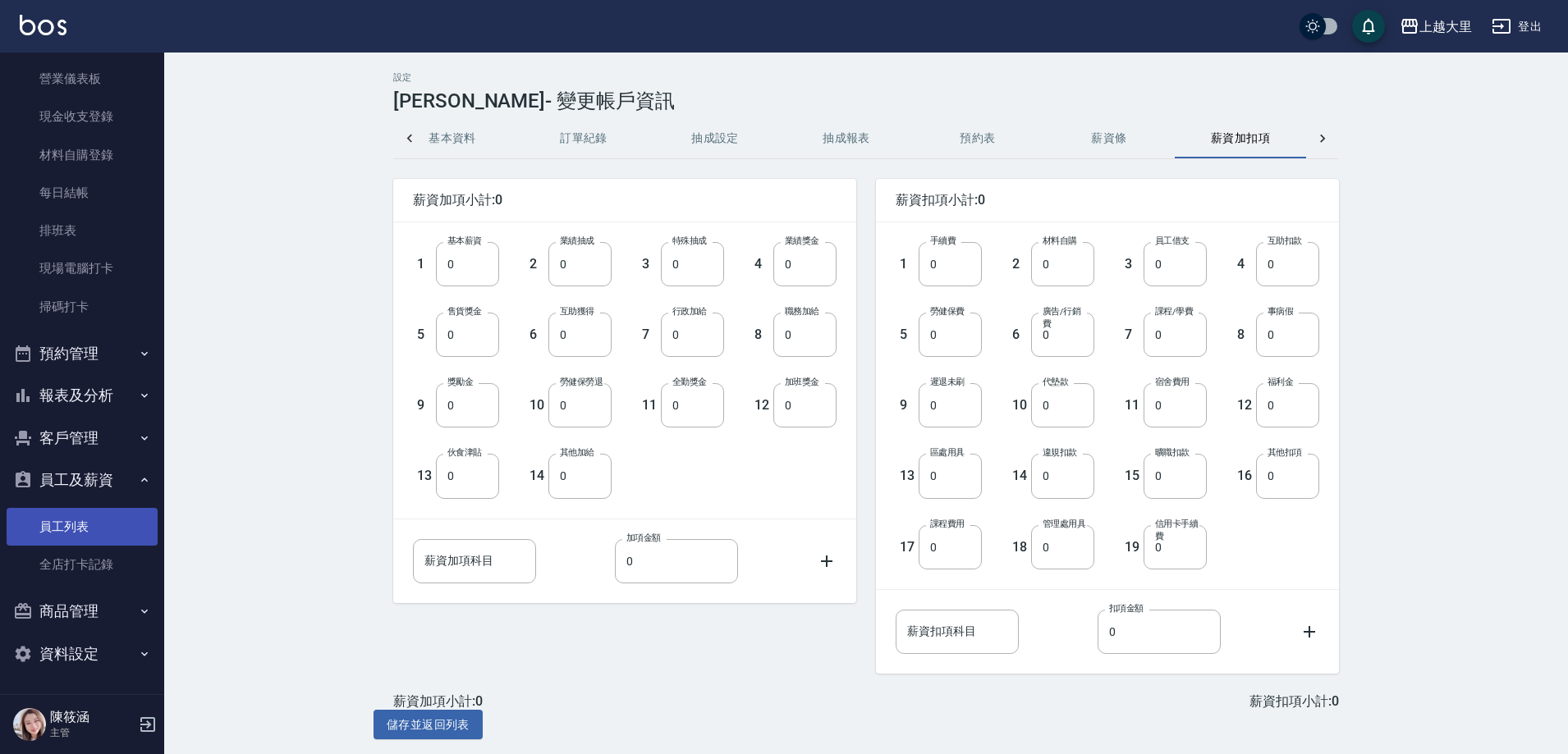
click at [58, 528] on link "員工列表" at bounding box center [82, 526] width 151 height 38
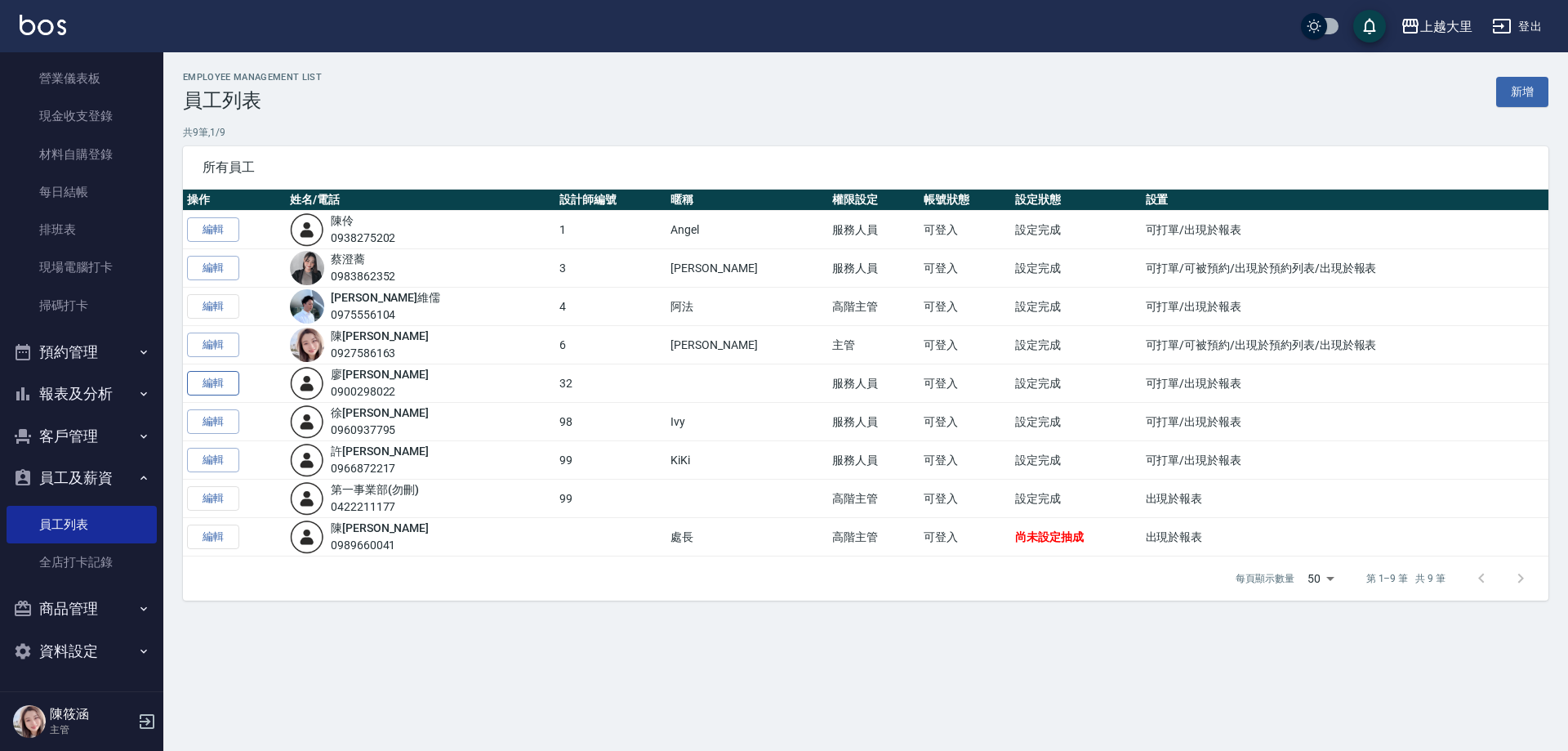
click at [237, 389] on link "編輯" at bounding box center [213, 383] width 52 height 25
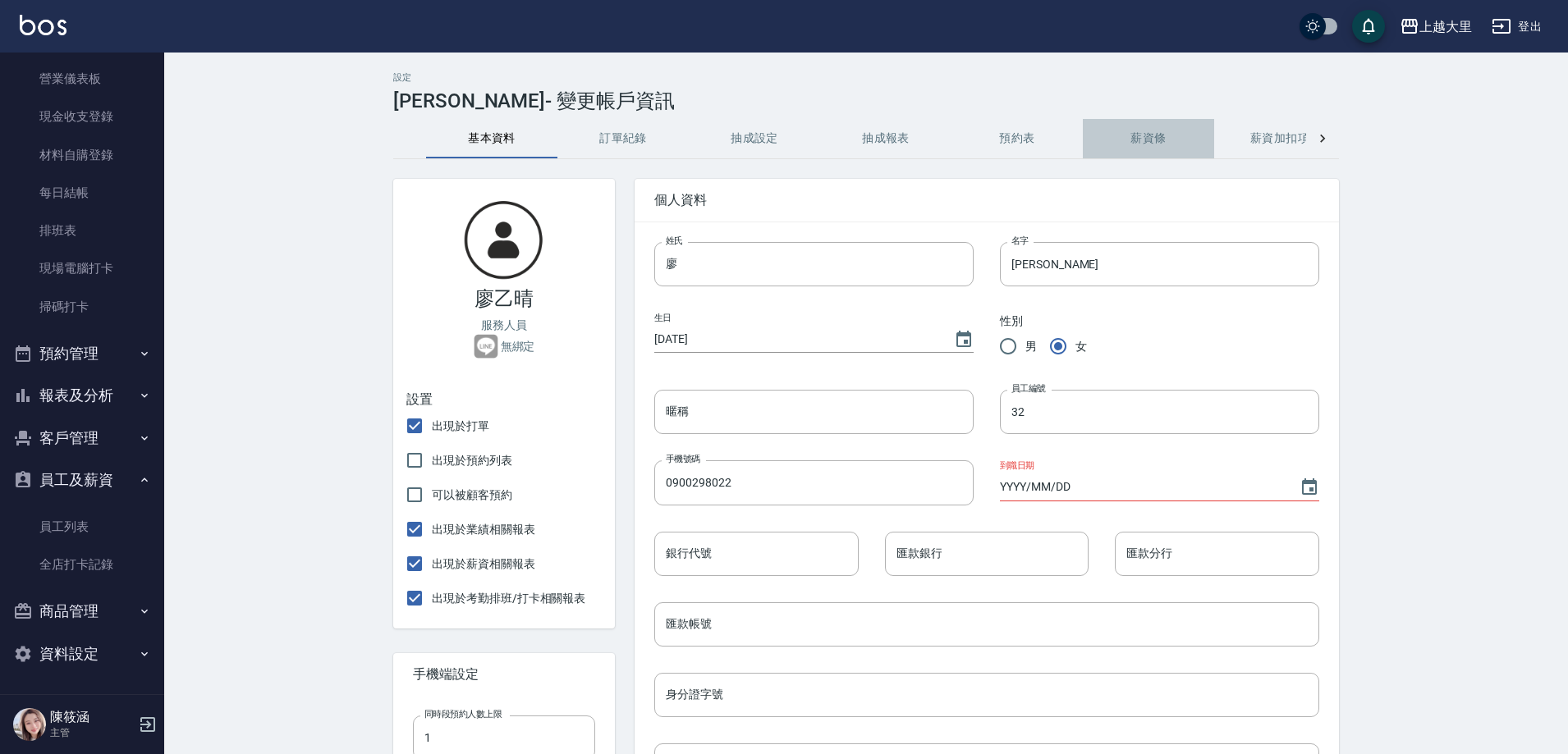
click at [1157, 138] on button "薪資條" at bounding box center [1148, 138] width 131 height 39
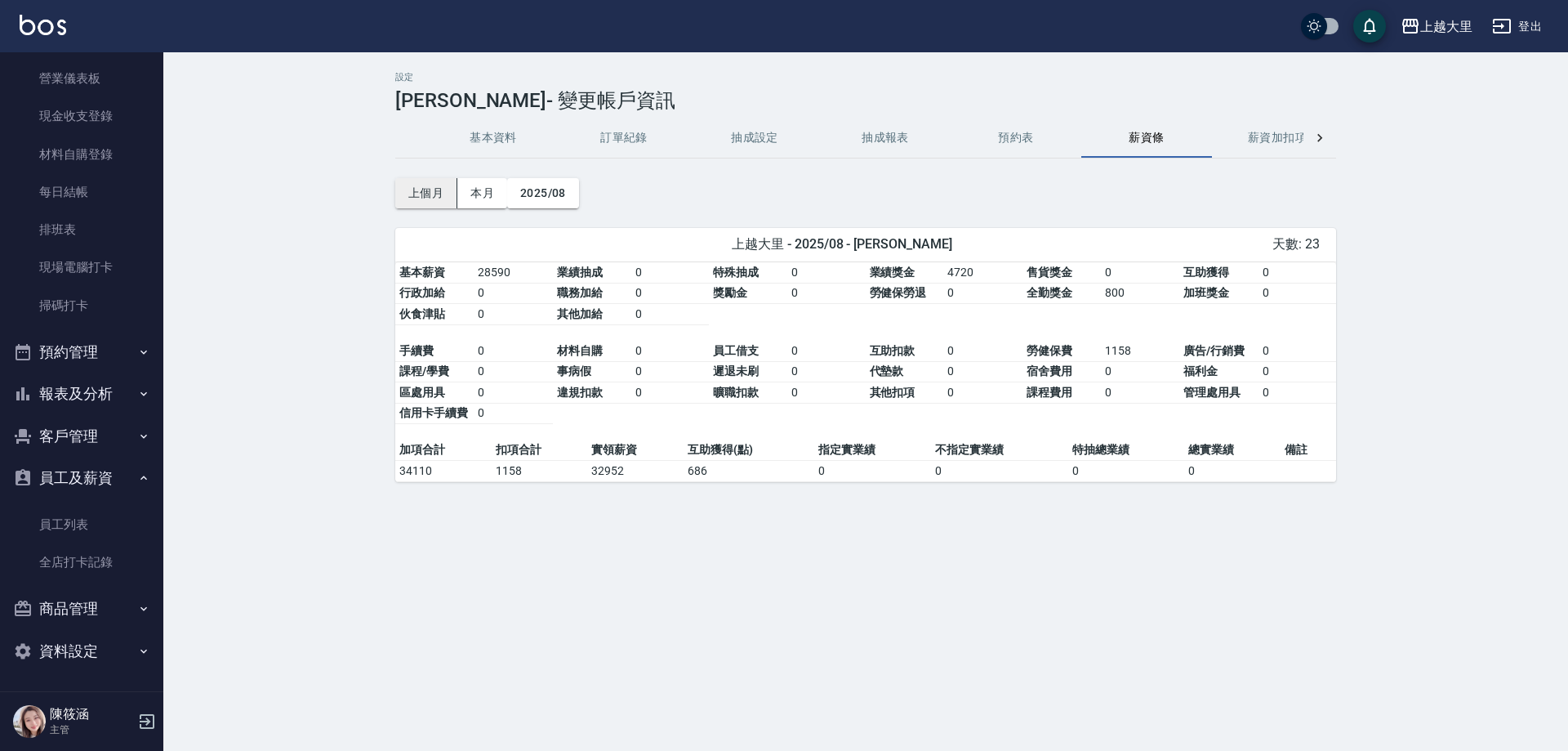
click at [440, 189] on button "上個月" at bounding box center [426, 193] width 62 height 30
click at [556, 183] on button "2025/08" at bounding box center [543, 193] width 72 height 30
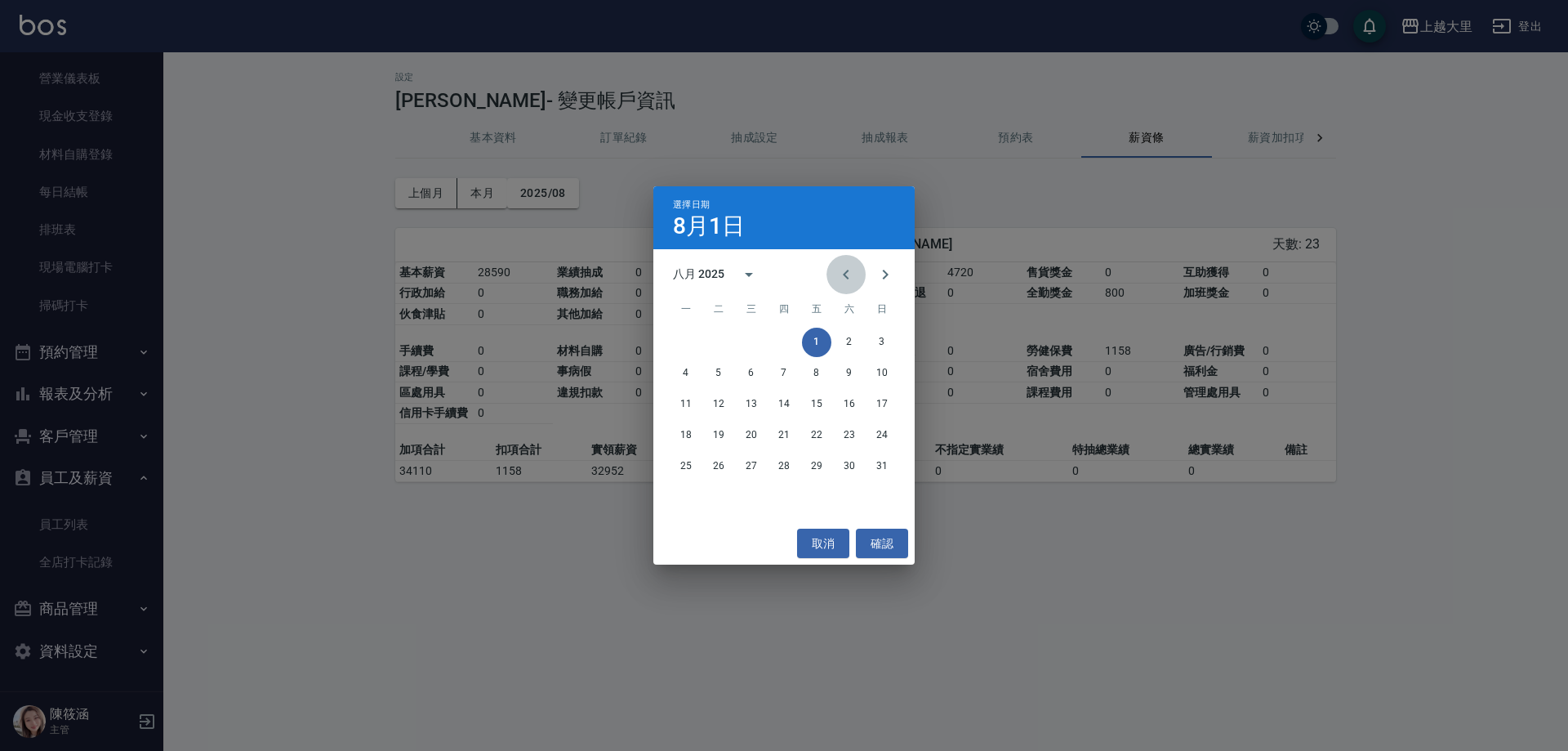
click at [836, 265] on button "Previous month" at bounding box center [845, 274] width 39 height 39
click at [725, 404] on button "15" at bounding box center [718, 404] width 30 height 30
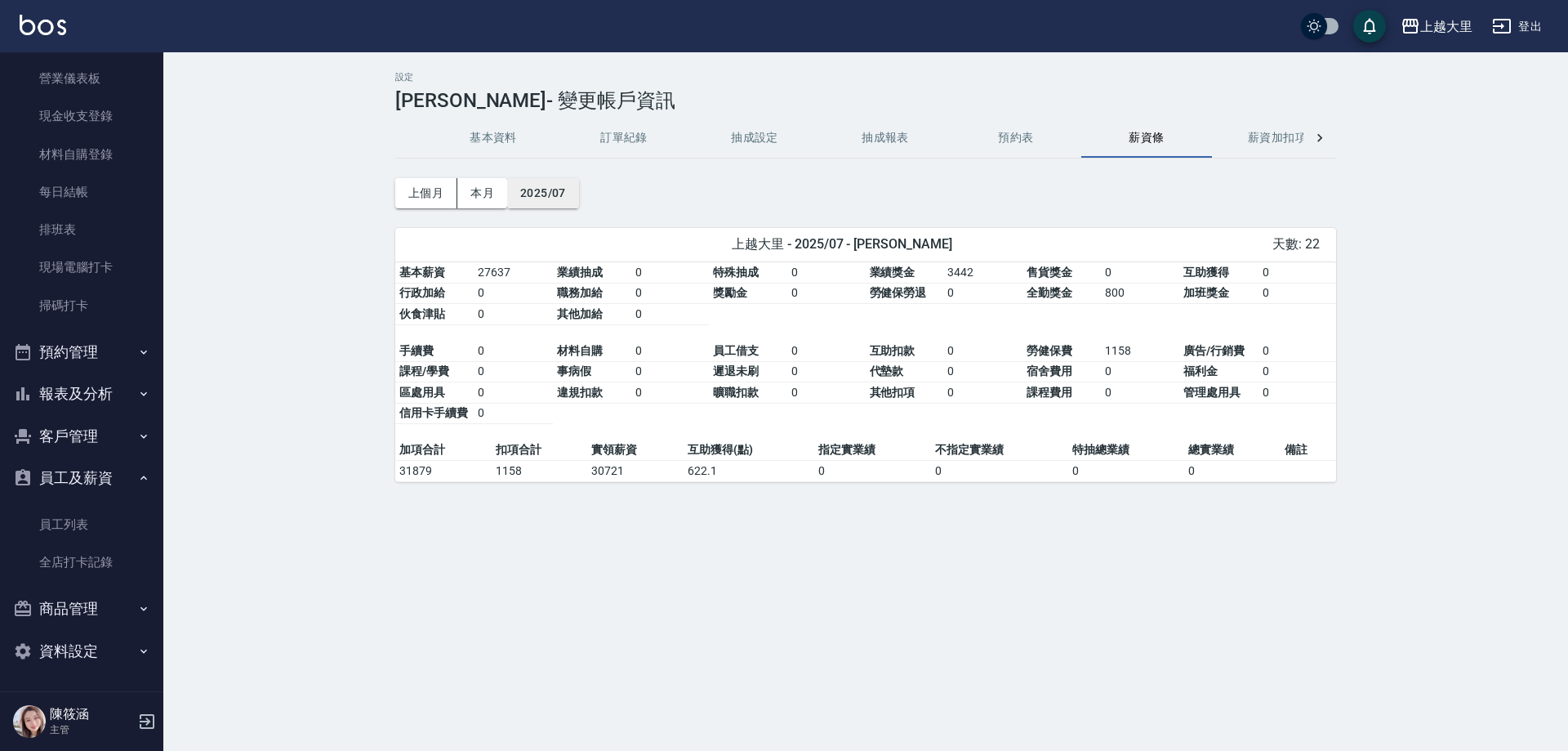
click at [527, 195] on button "2025/07" at bounding box center [543, 193] width 72 height 30
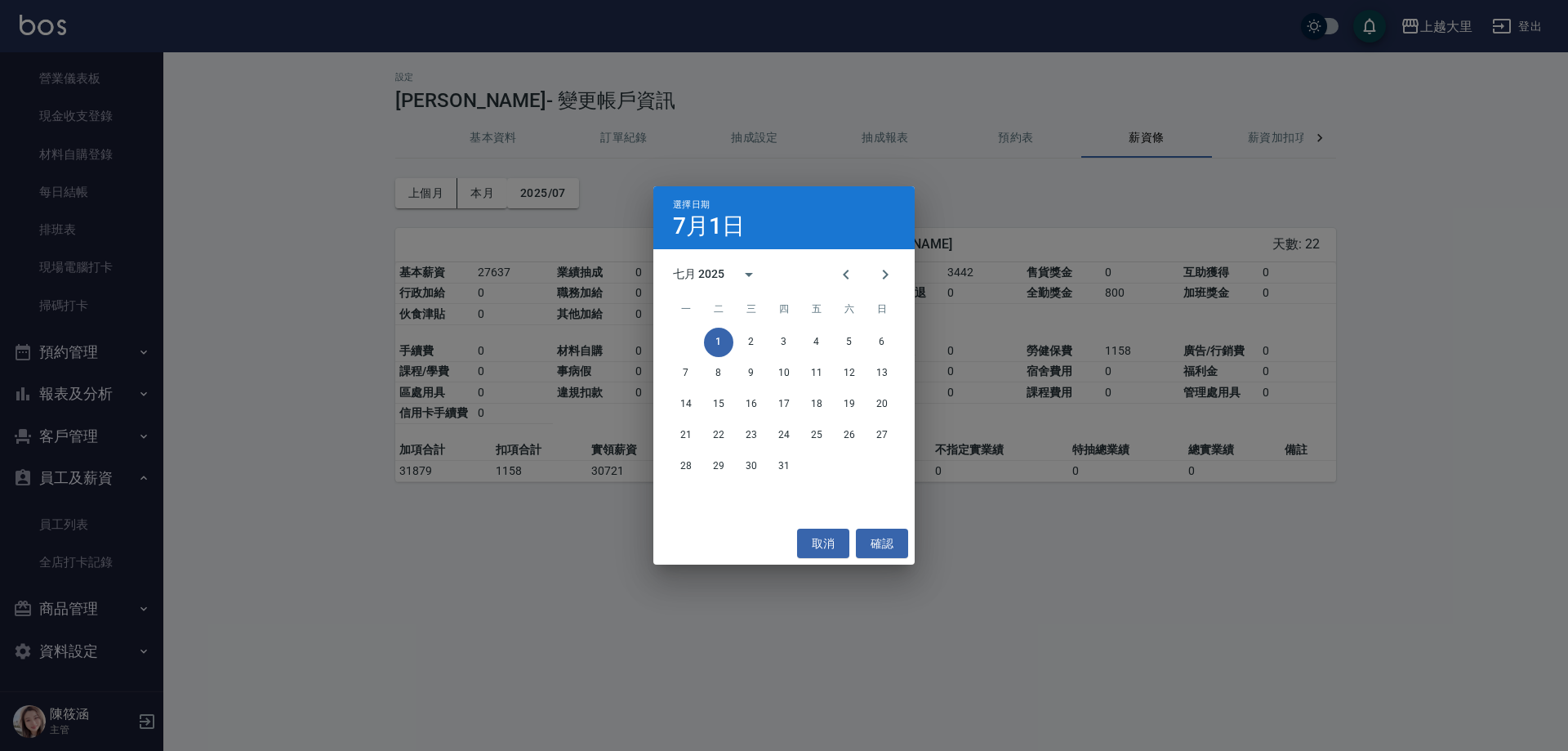
click at [266, 340] on div "選擇日期 [DATE] 七月 2025 一 二 三 四 五 六 日 1 2 3 4 5 6 7 8 9 10 11 12 13 14 15 16 17 18 …" at bounding box center [784, 376] width 1568 height 751
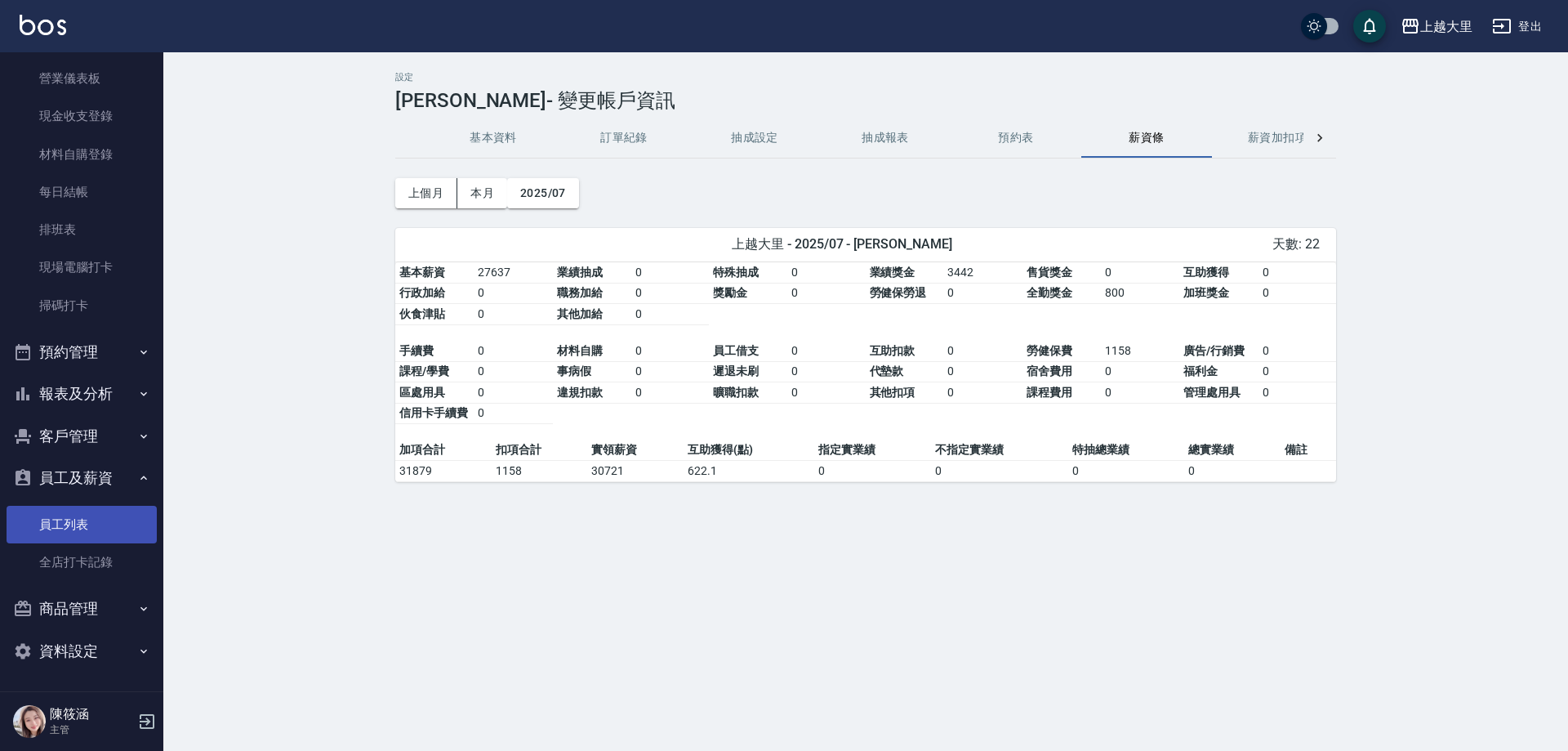
click at [100, 527] on link "員工列表" at bounding box center [82, 524] width 150 height 37
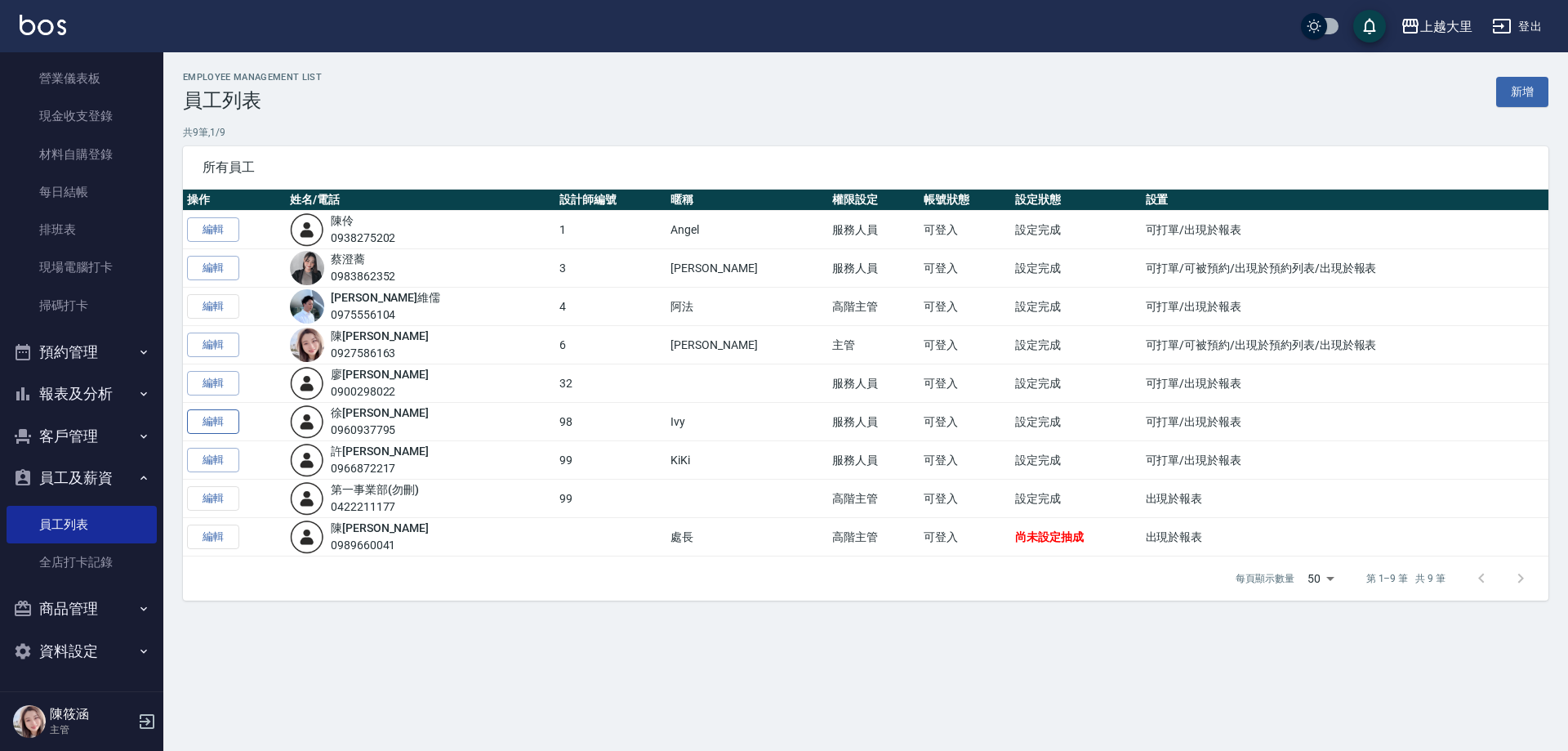
click at [229, 425] on link "編輯" at bounding box center [213, 422] width 52 height 25
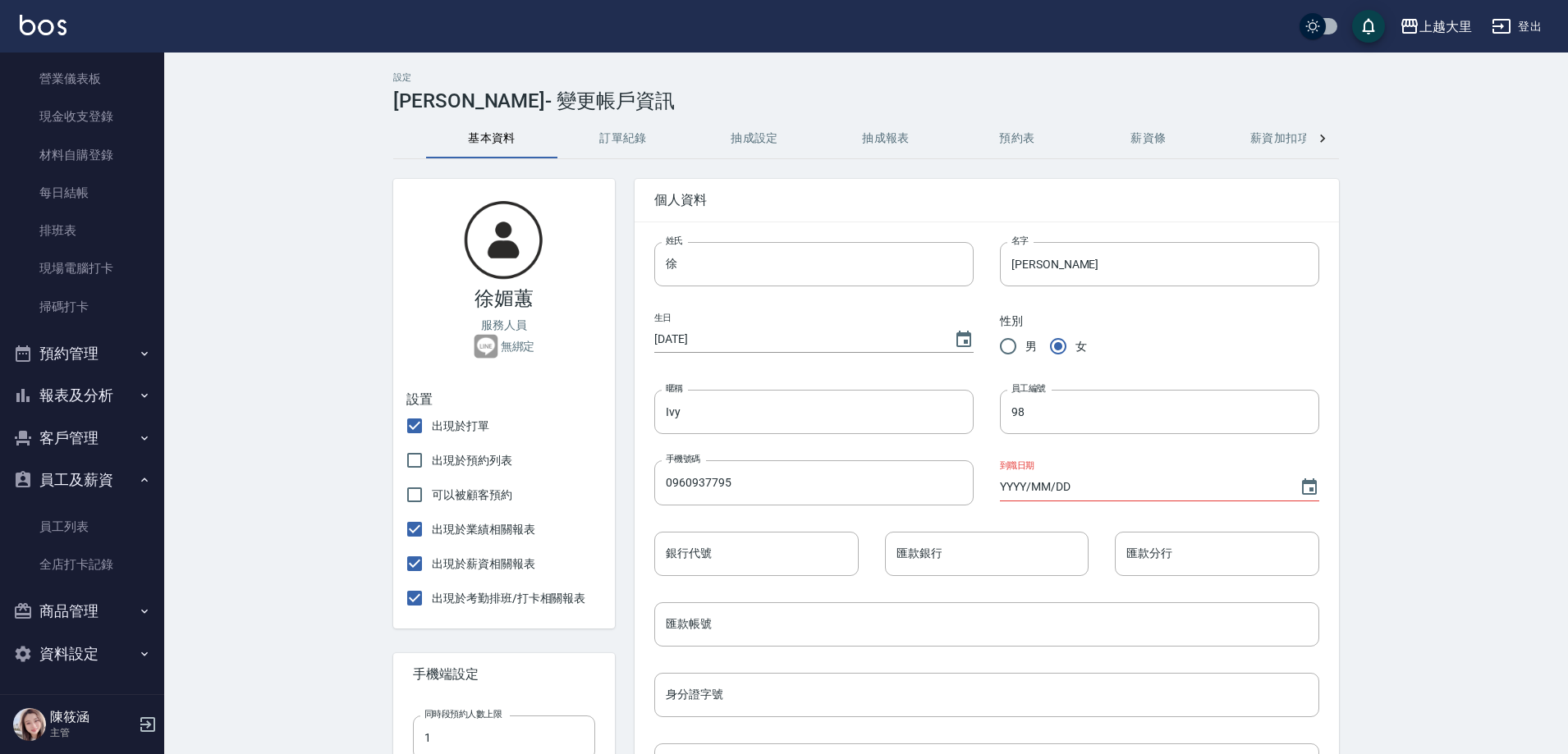
click at [1159, 153] on button "薪資條" at bounding box center [1148, 138] width 131 height 39
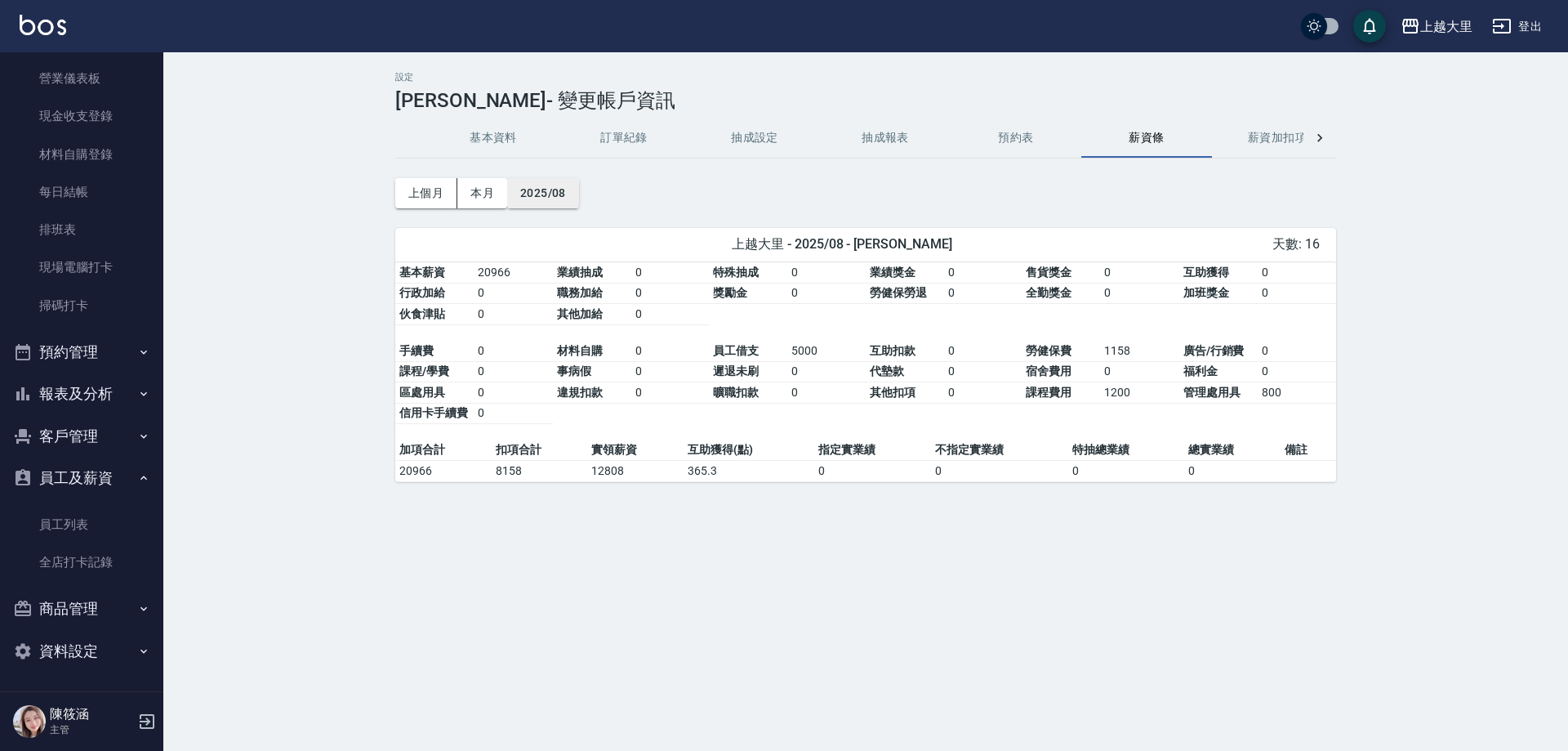
click at [545, 199] on button "2025/08" at bounding box center [543, 193] width 72 height 30
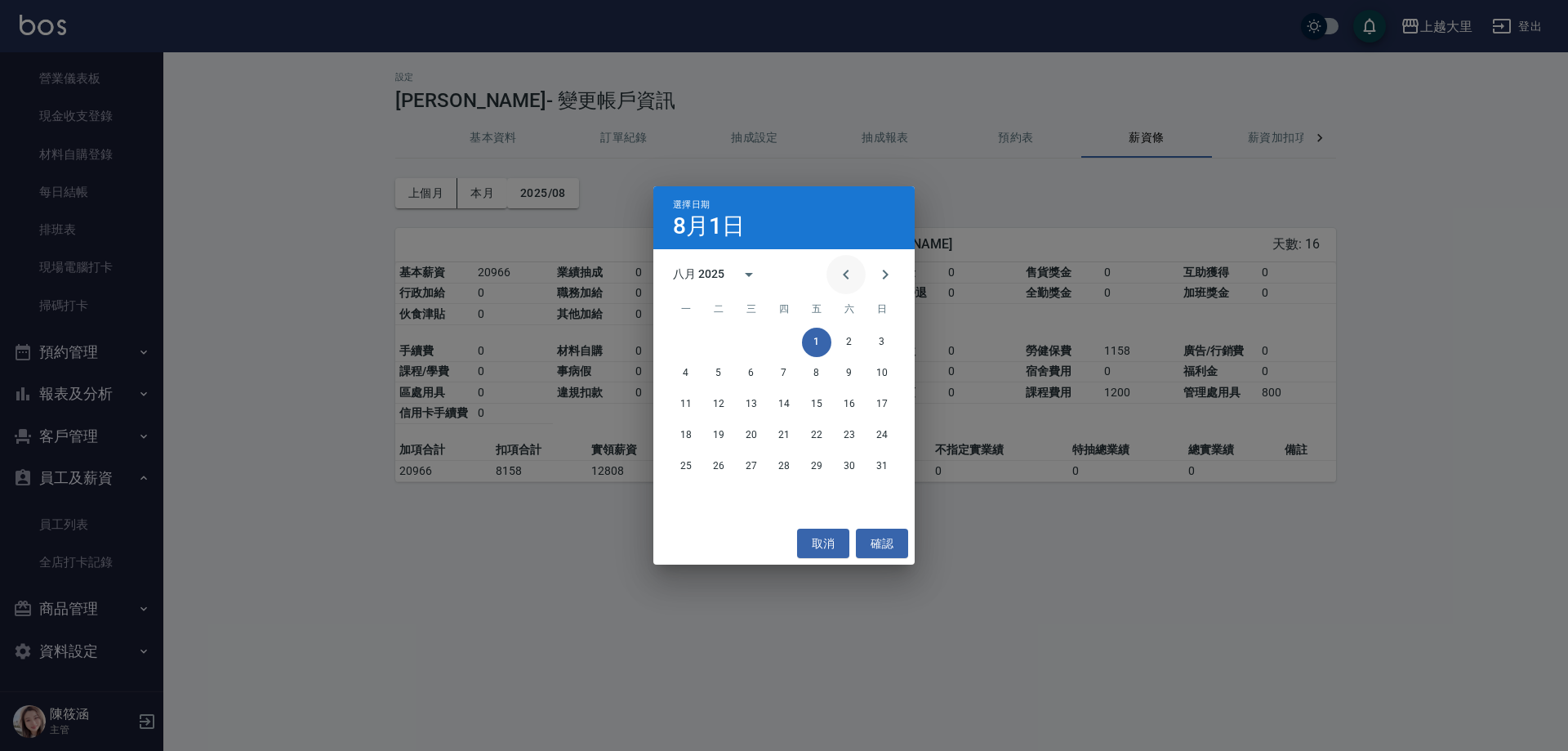
click at [835, 280] on button "Previous month" at bounding box center [845, 274] width 39 height 39
click at [836, 280] on button "Previous month" at bounding box center [845, 274] width 39 height 39
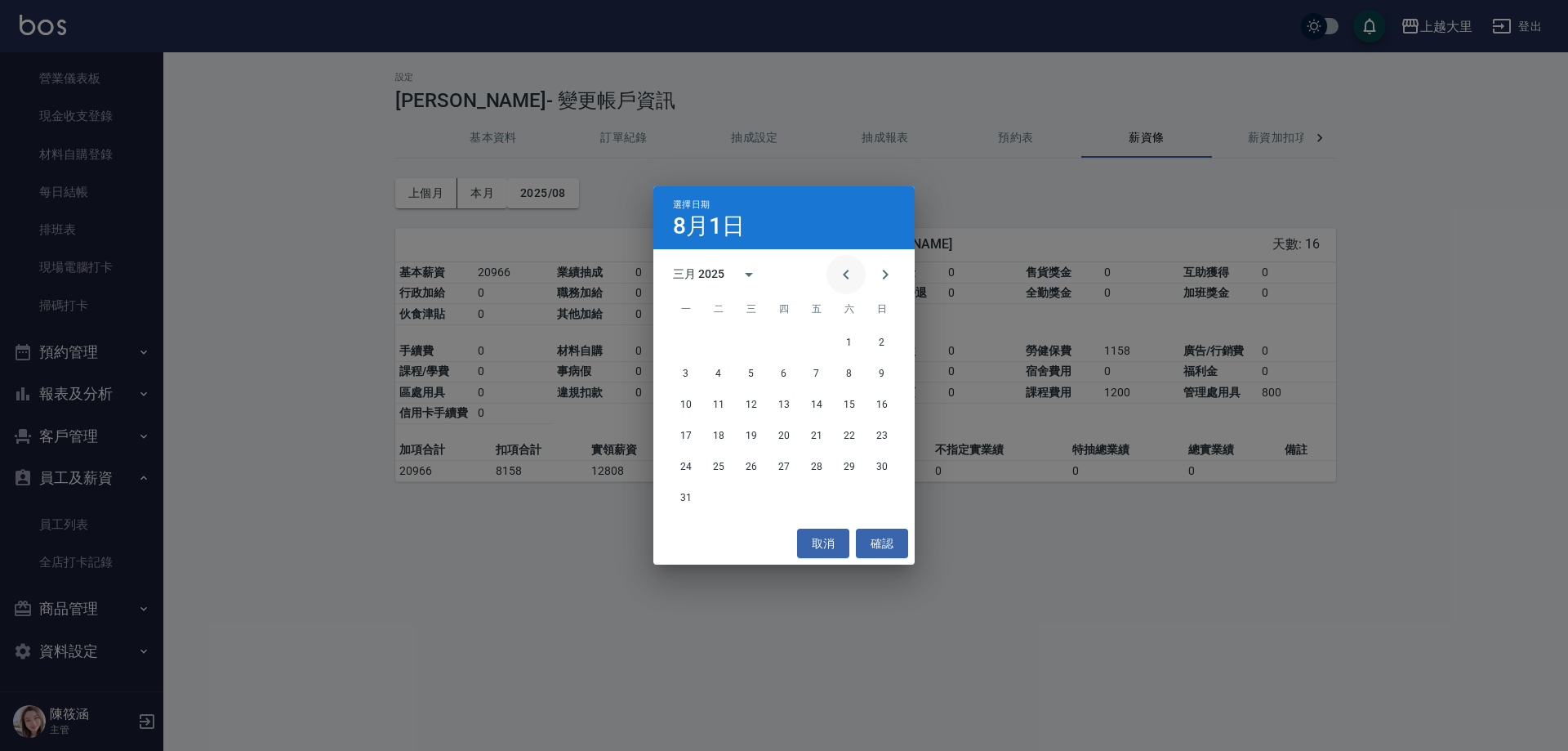
click at [836, 280] on button "Previous month" at bounding box center [845, 274] width 39 height 39
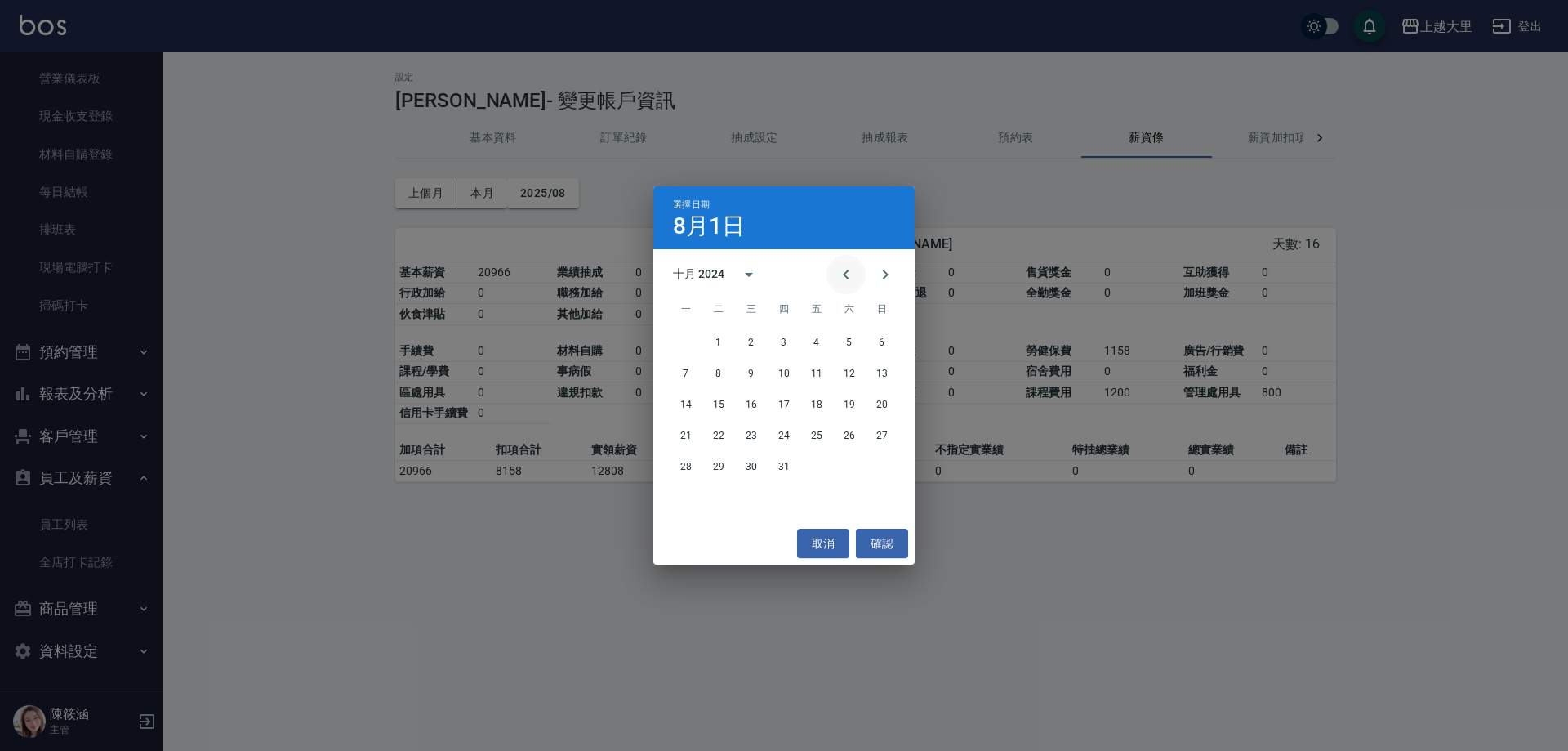
click at [836, 280] on button "Previous month" at bounding box center [845, 274] width 39 height 39
click at [835, 280] on button "Previous month" at bounding box center [845, 274] width 39 height 39
click at [878, 462] on button "30" at bounding box center [882, 467] width 30 height 30
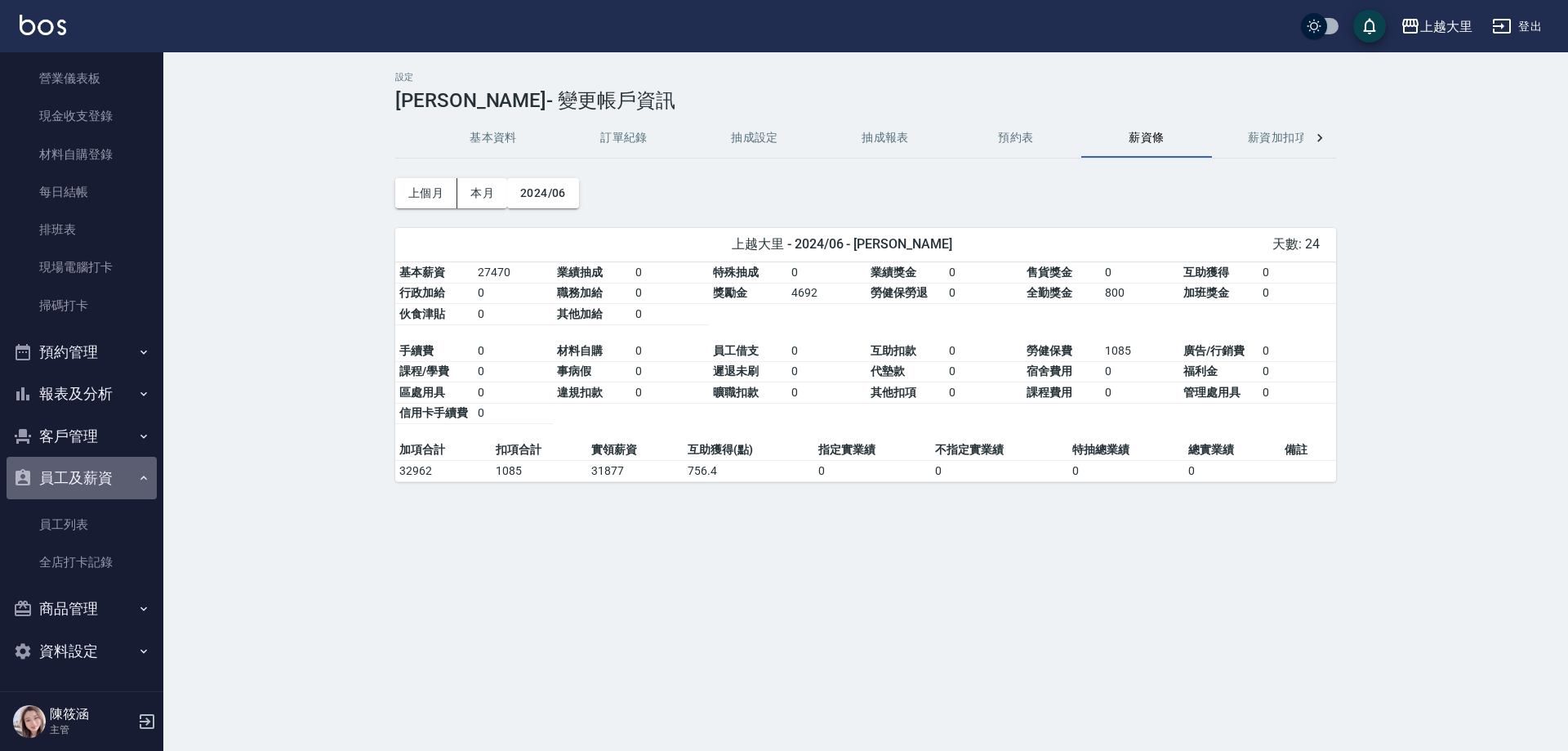
click at [84, 483] on button "員工及薪資" at bounding box center [82, 478] width 150 height 43
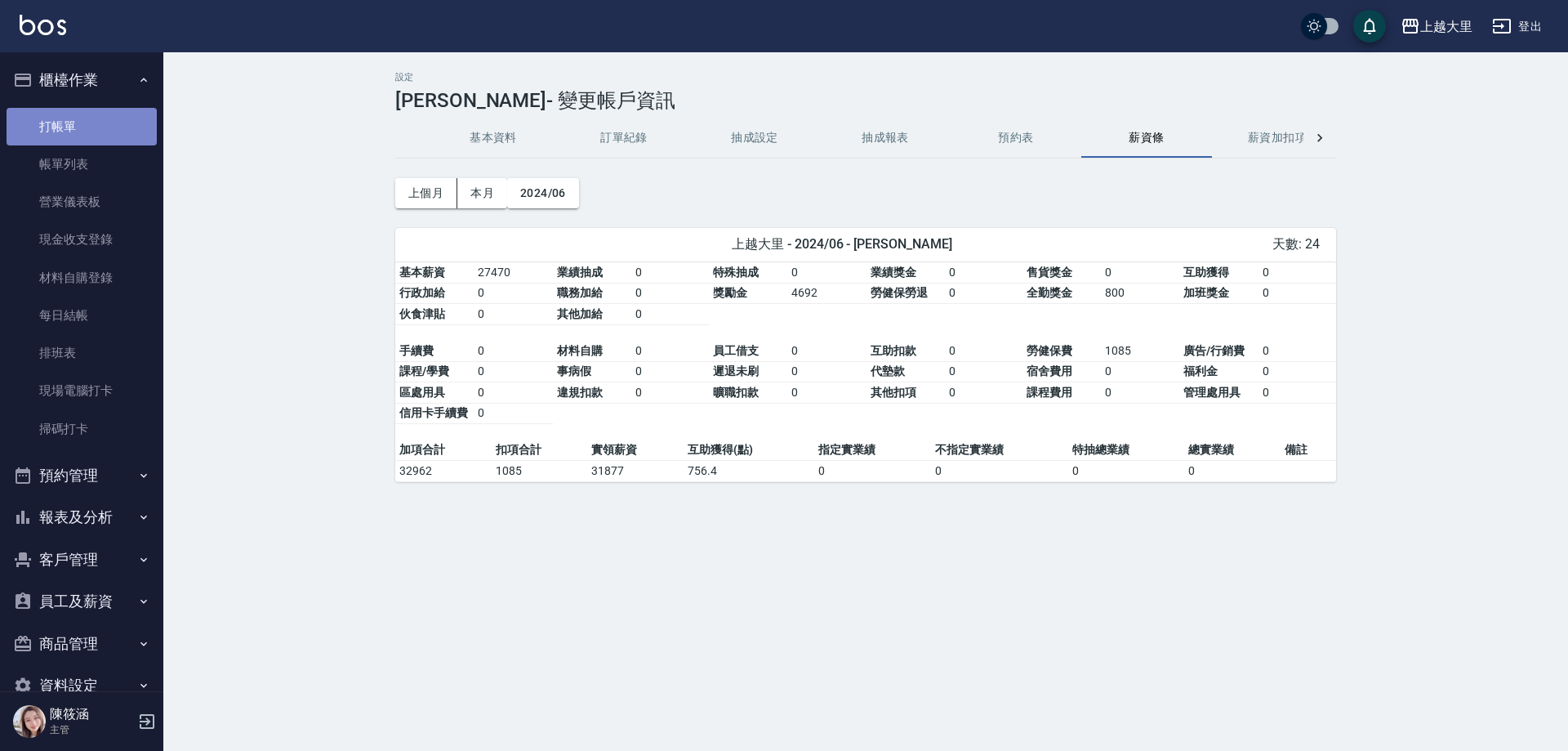
click at [116, 113] on link "打帳單" at bounding box center [82, 126] width 150 height 37
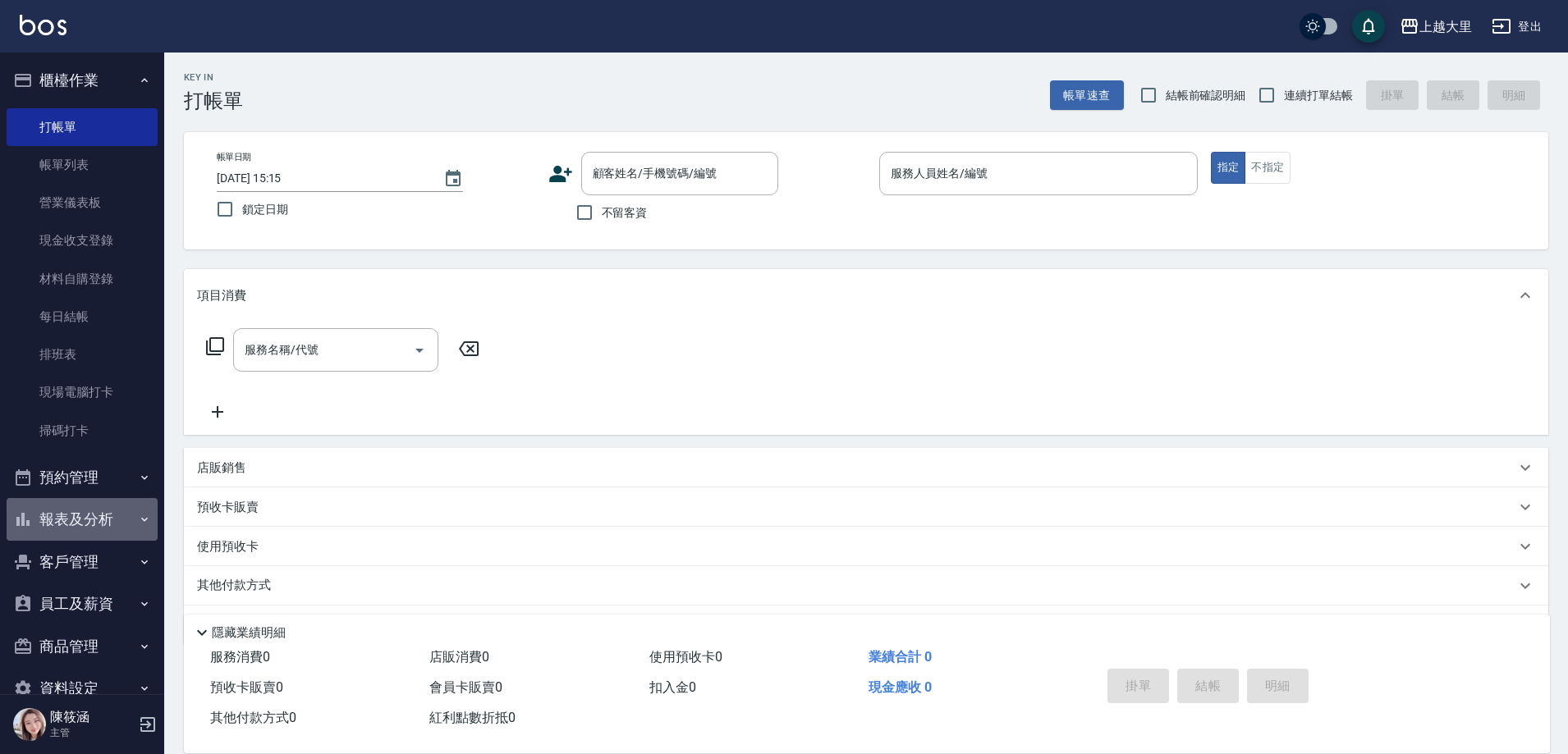
click at [109, 503] on button "報表及分析" at bounding box center [82, 519] width 151 height 43
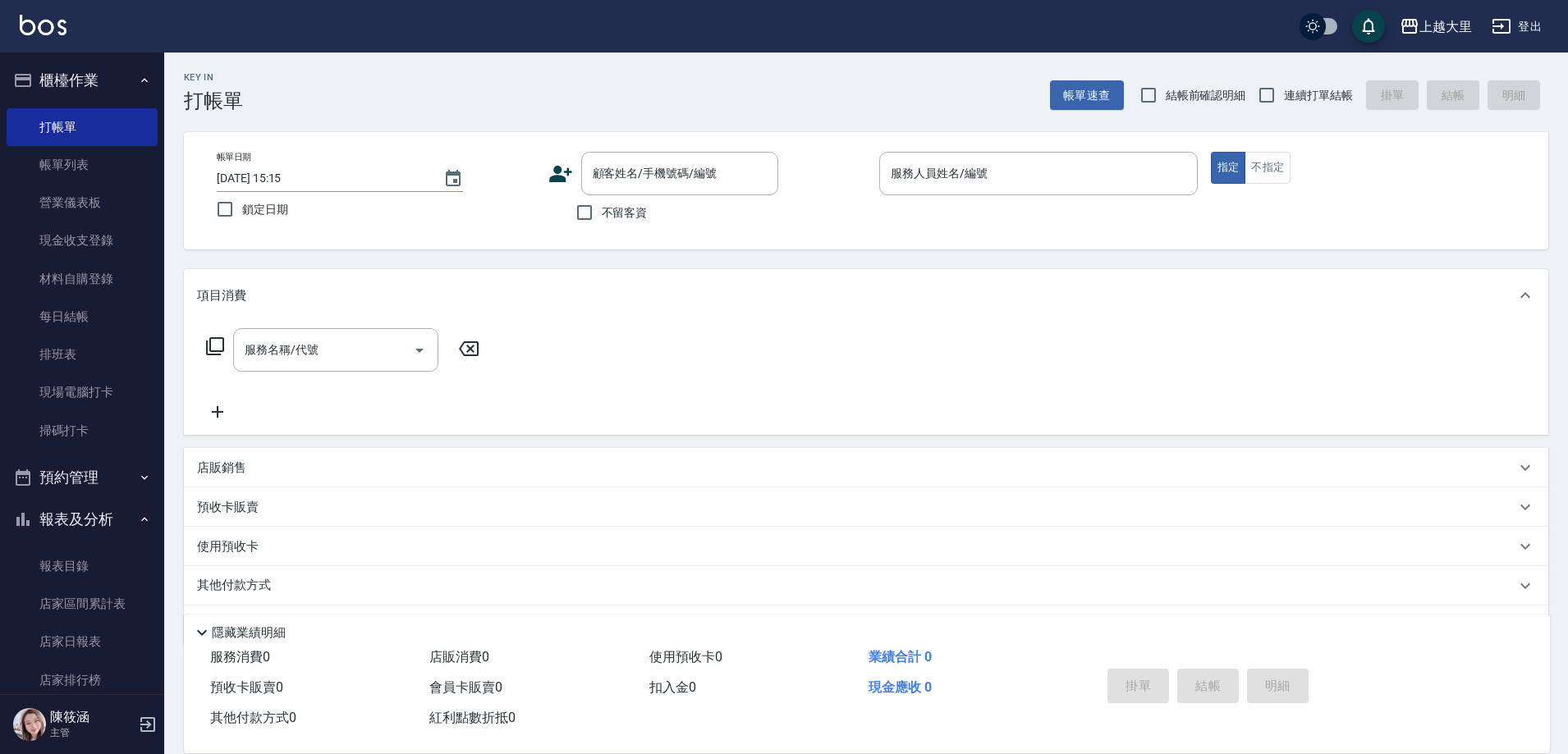
click at [89, 528] on button "報表及分析" at bounding box center [82, 519] width 151 height 43
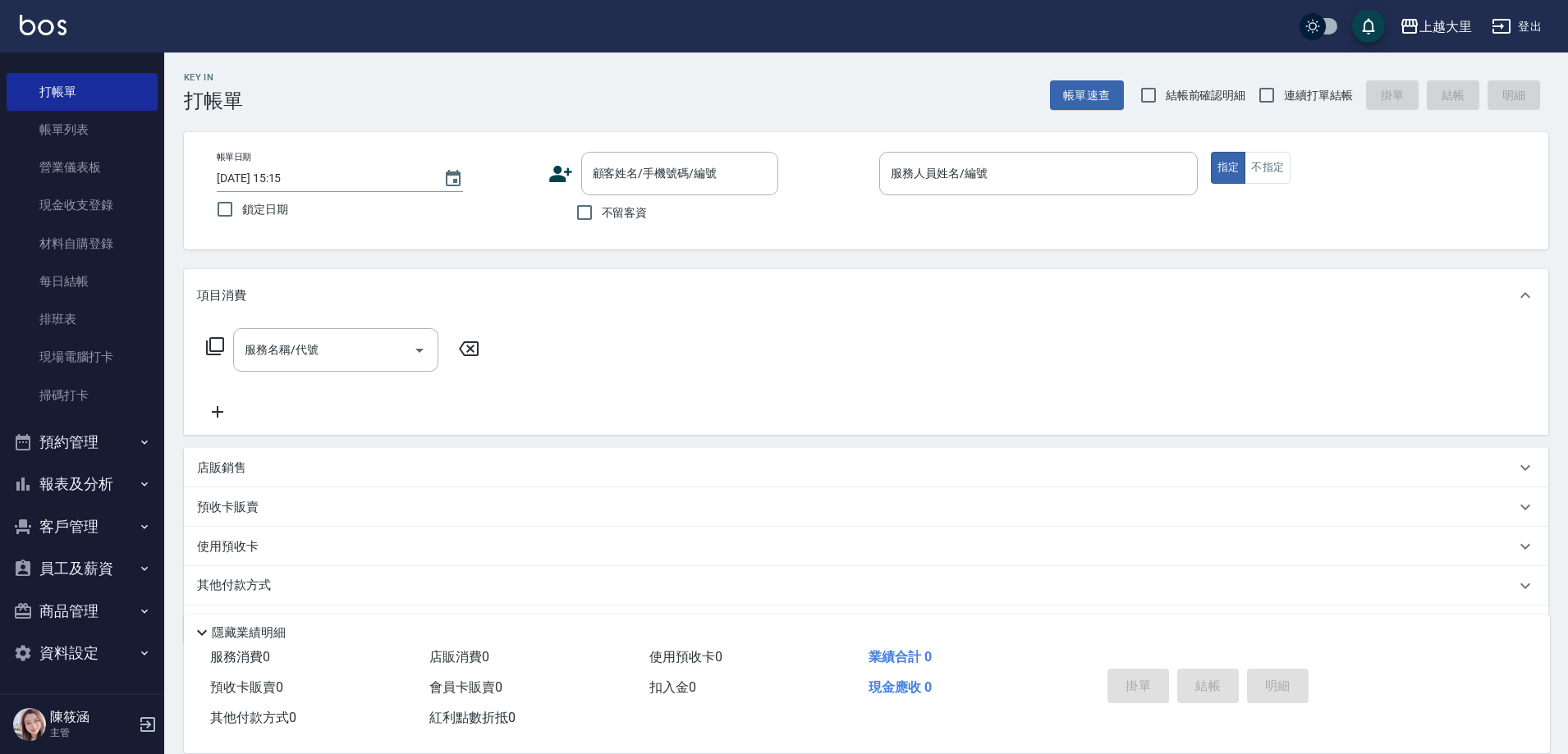
click at [113, 559] on button "員工及薪資" at bounding box center [82, 568] width 151 height 43
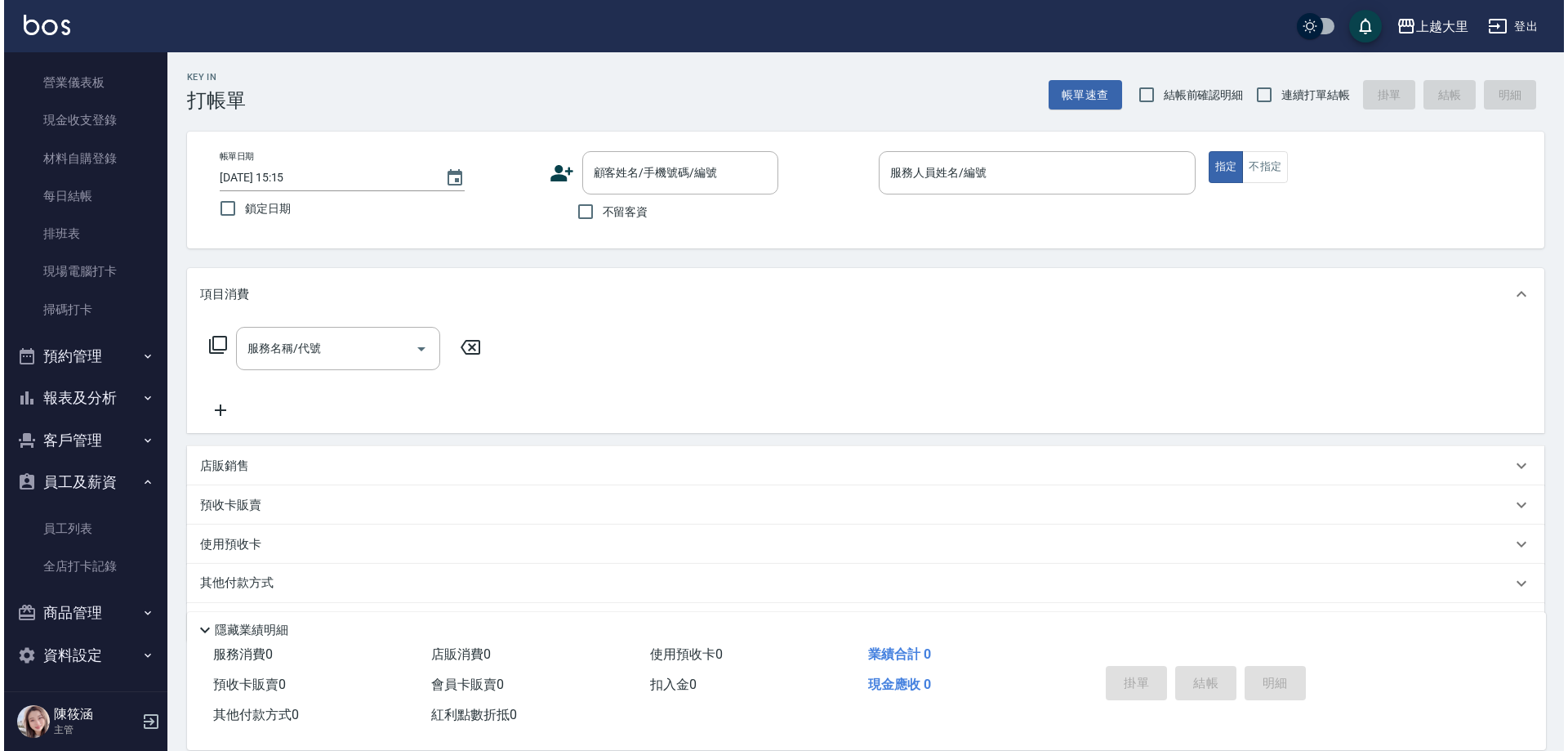
scroll to position [123, 0]
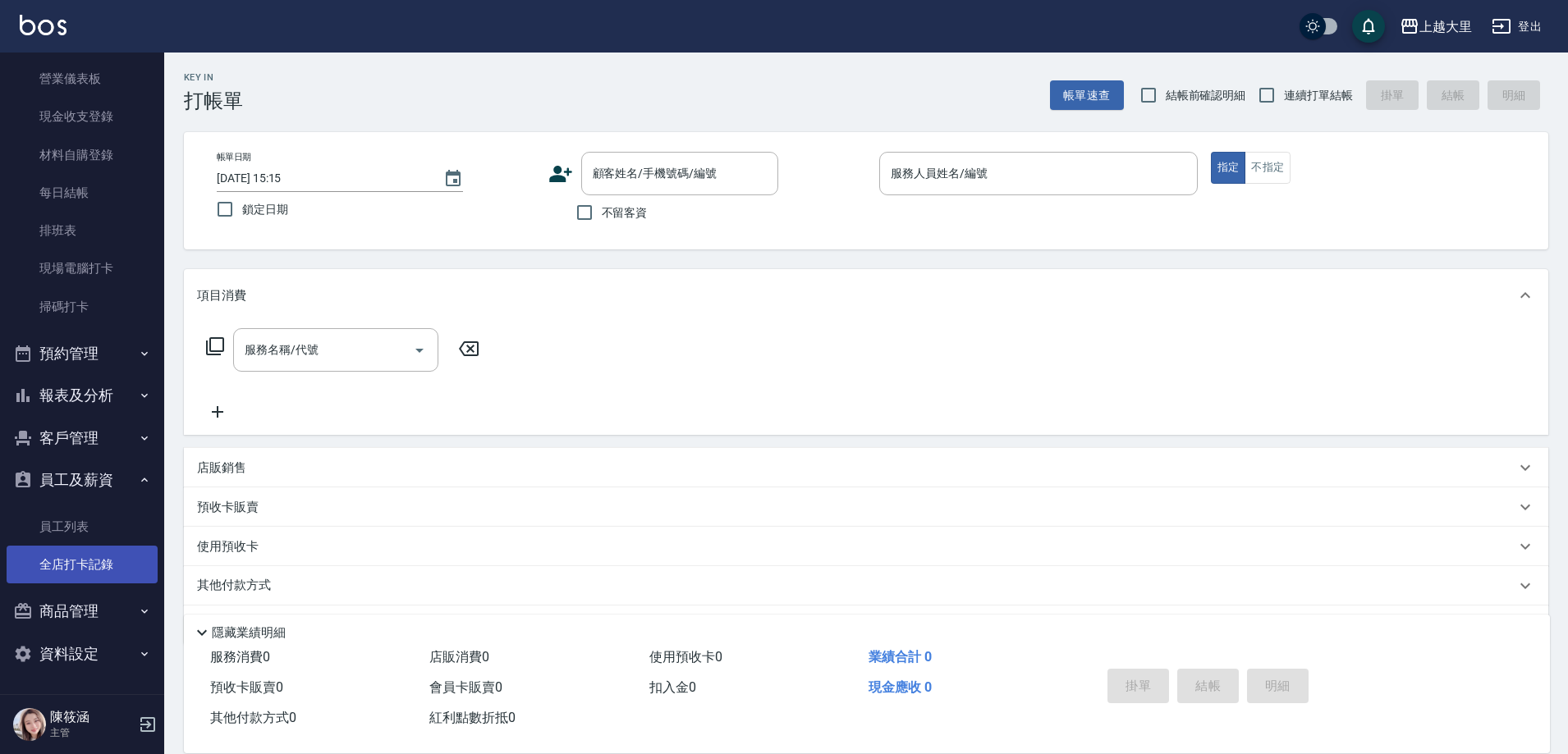
click at [112, 558] on link "全店打卡記錄" at bounding box center [82, 564] width 151 height 38
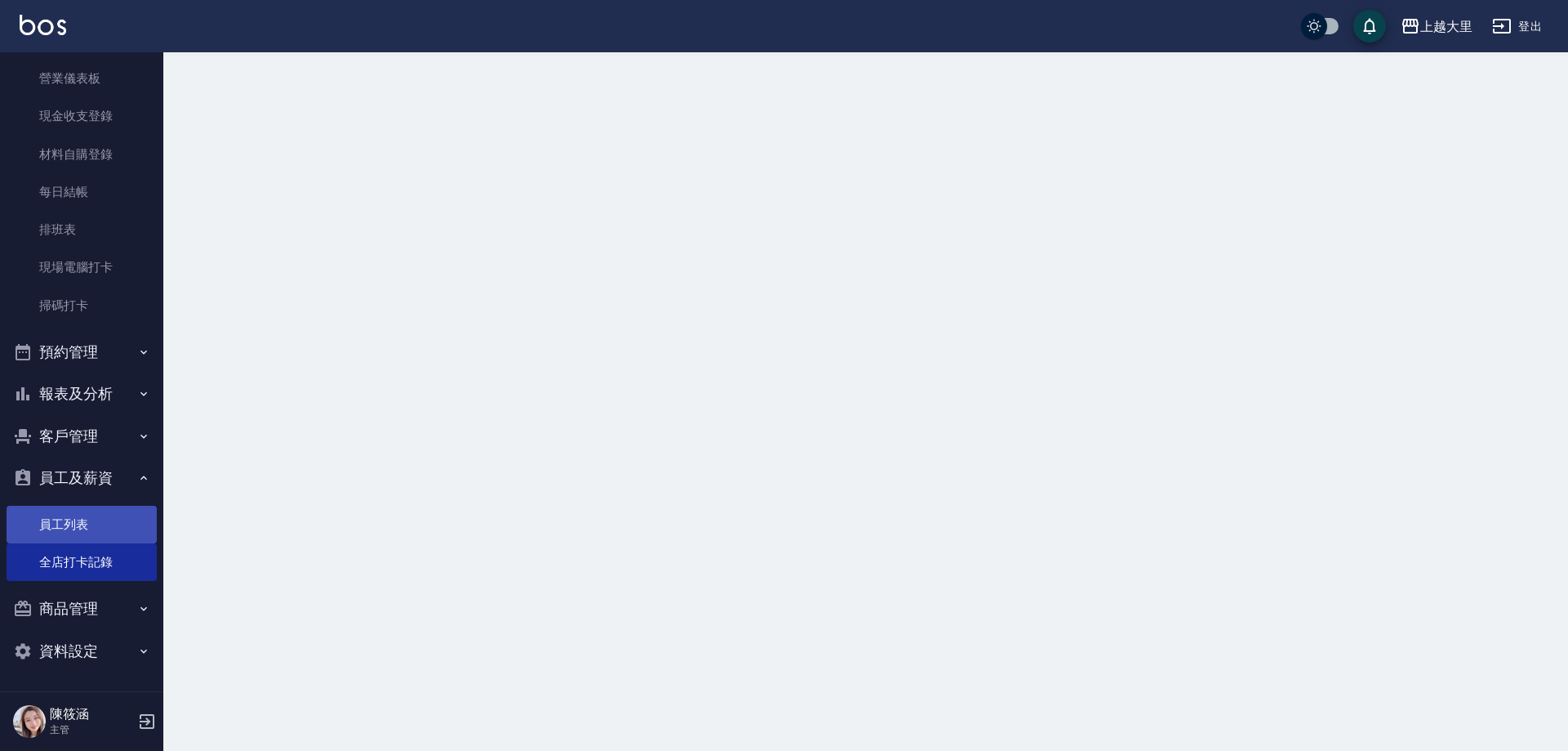
click at [103, 540] on link "員工列表" at bounding box center [82, 524] width 150 height 37
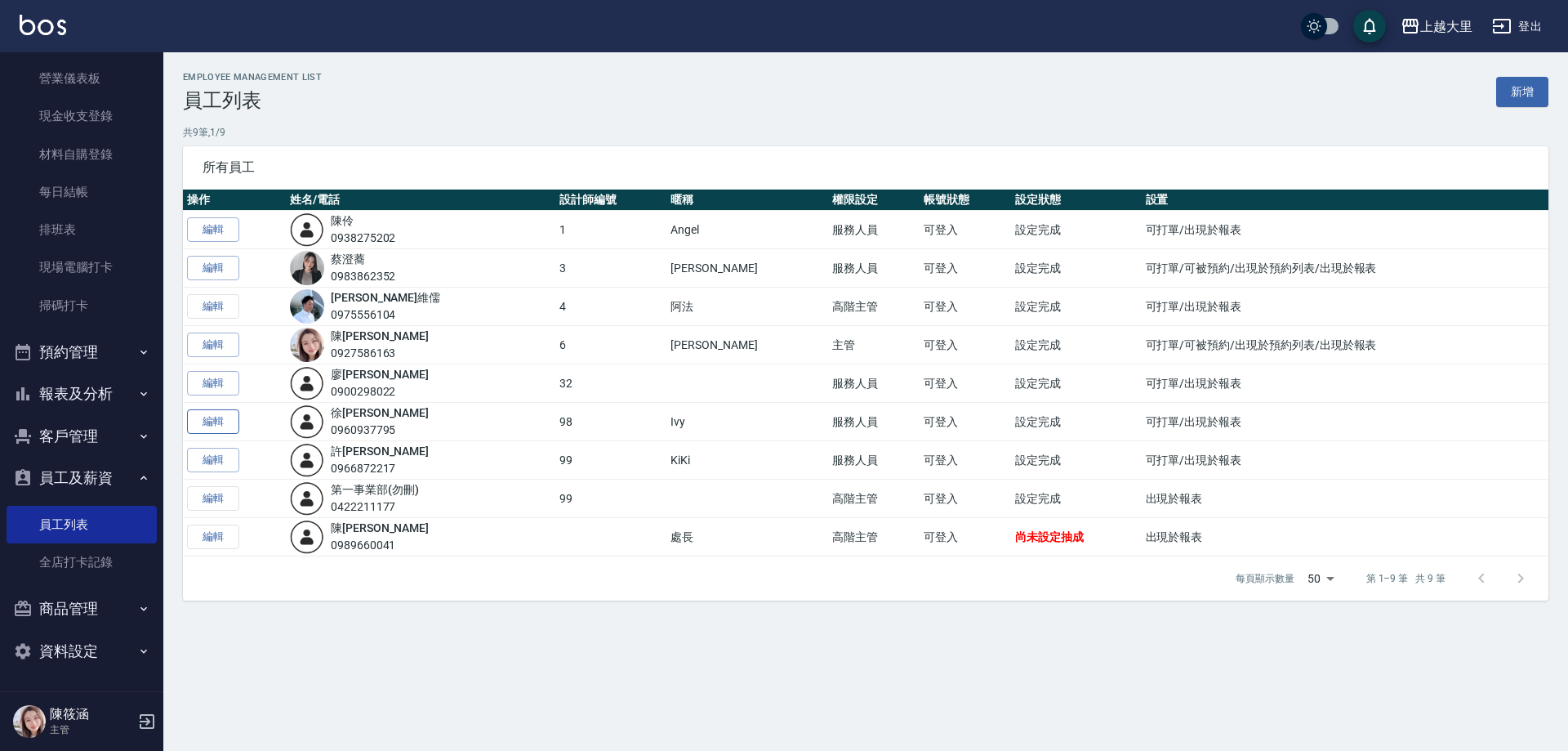
click at [207, 411] on link "編輯" at bounding box center [213, 422] width 52 height 25
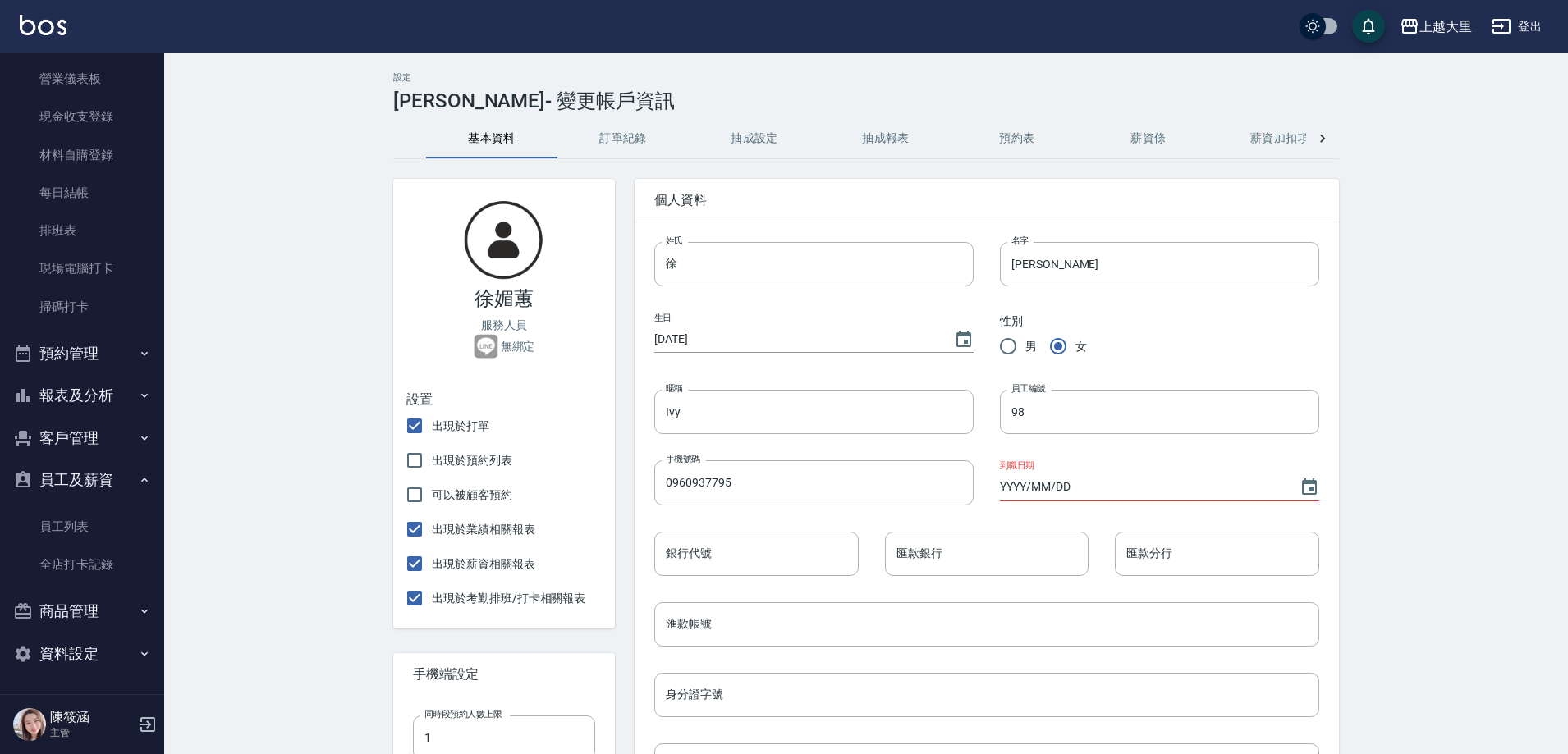
click at [1183, 181] on div "個人資料" at bounding box center [987, 200] width 705 height 43
click at [1161, 116] on div "設定 [PERSON_NAME] - 變更帳戶資訊 基本資料 訂單紀錄 抽成設定 抽成報表 預約表 薪資條 薪資加扣項 密碼與安全 打卡紀錄 [PERSON_…" at bounding box center [866, 680] width 985 height 1216
click at [1152, 129] on button "薪資條" at bounding box center [1148, 138] width 131 height 39
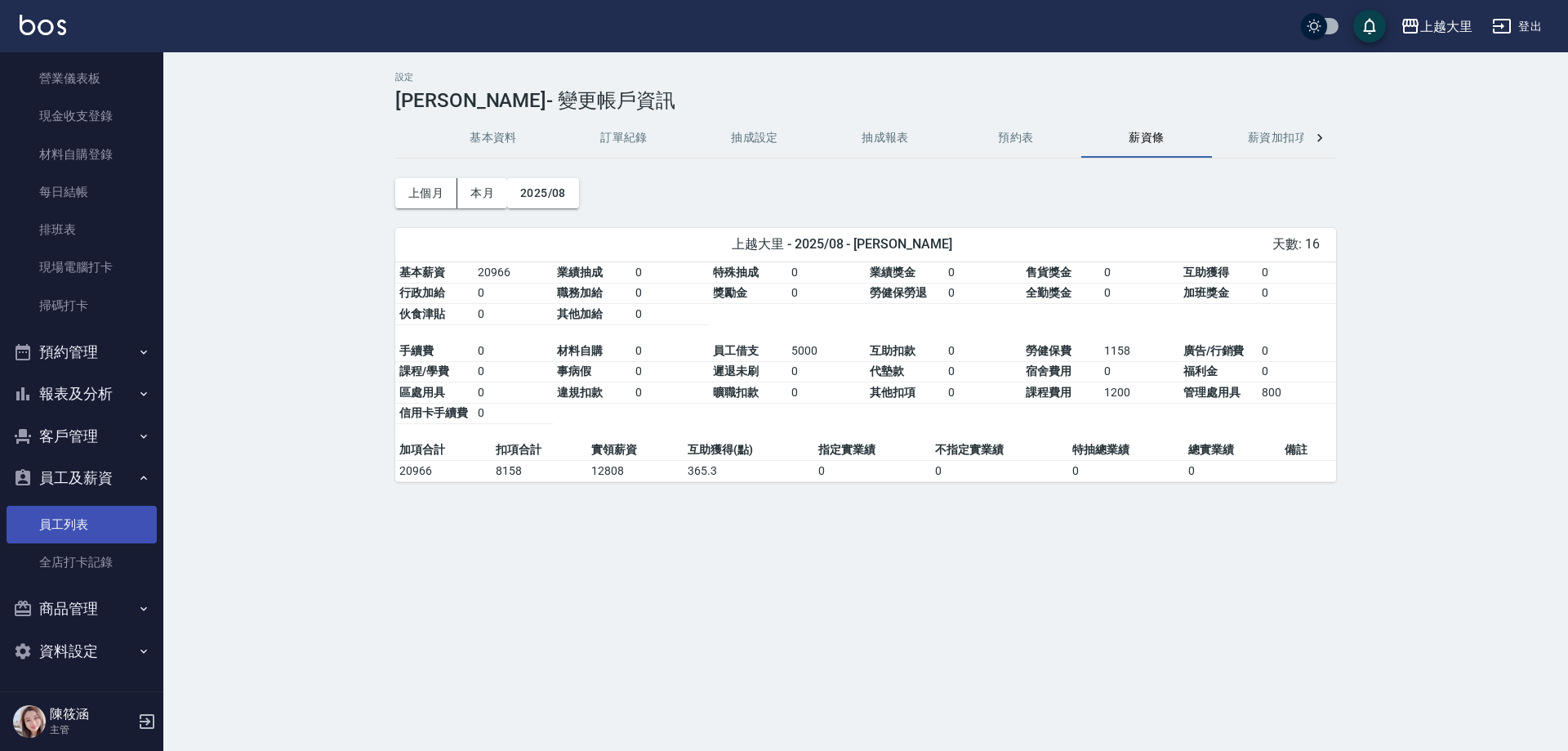
click at [100, 522] on link "員工列表" at bounding box center [82, 524] width 150 height 37
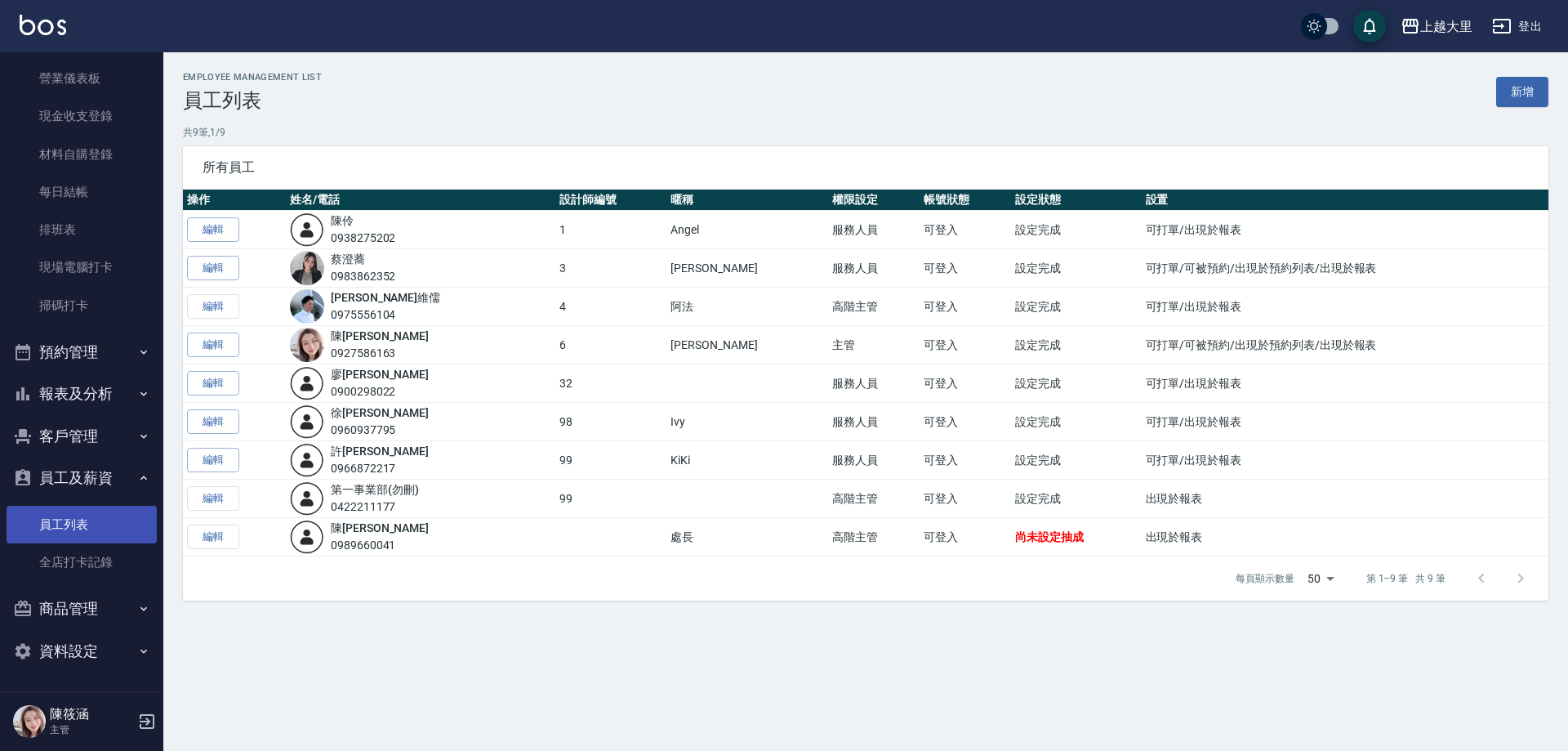
click at [51, 553] on link "全店打卡記錄" at bounding box center [82, 562] width 150 height 37
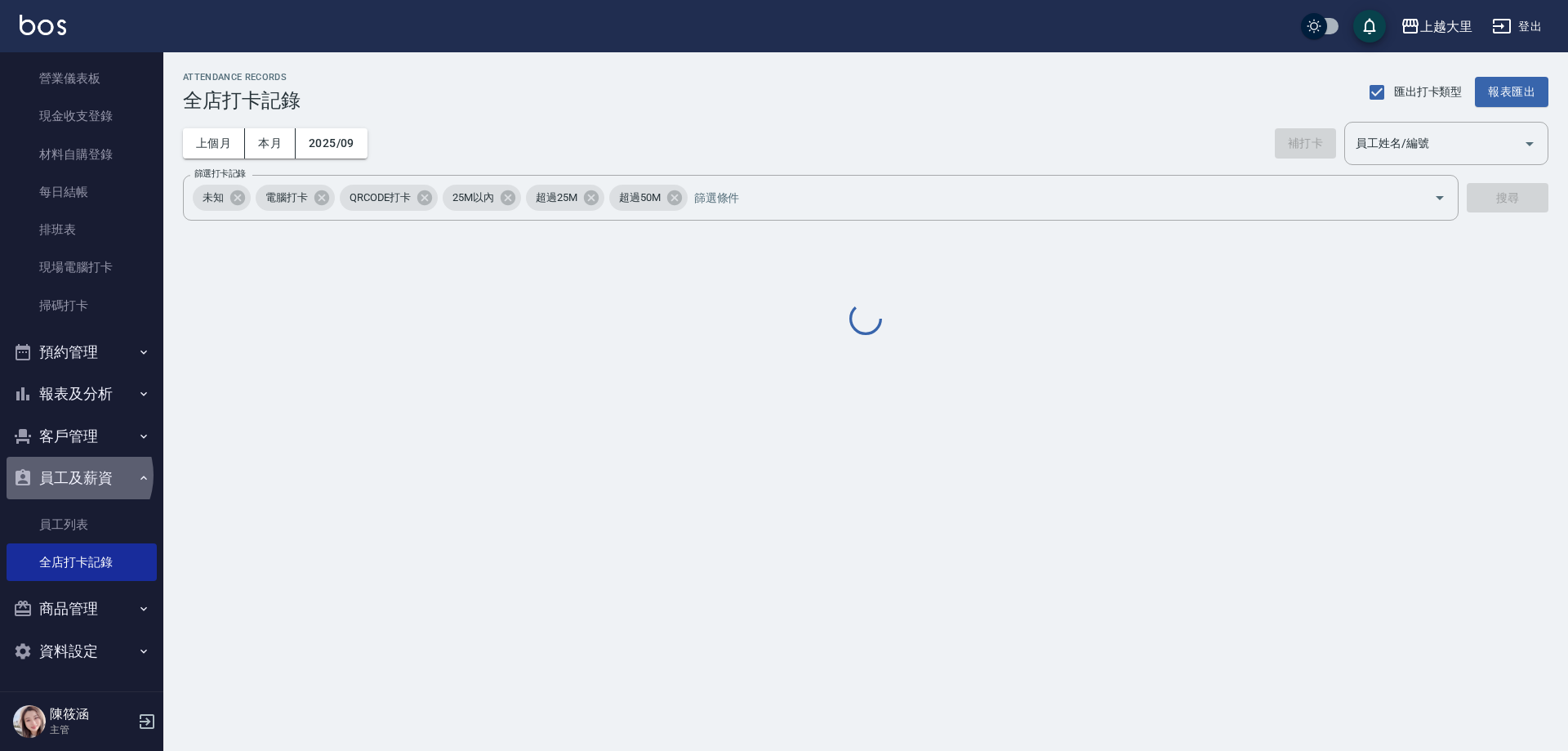
click at [76, 475] on button "員工及薪資" at bounding box center [82, 478] width 150 height 43
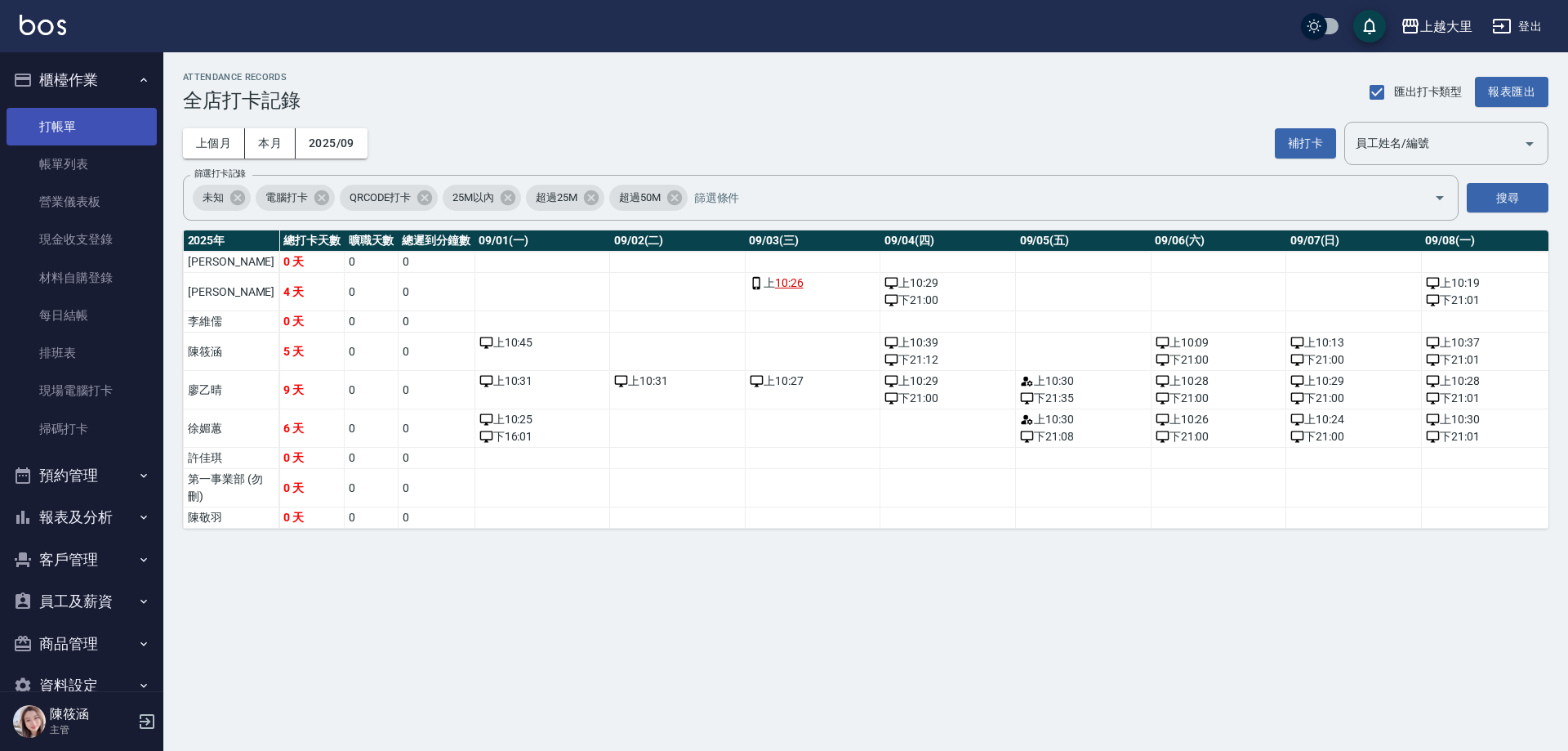
click at [83, 113] on link "打帳單" at bounding box center [82, 126] width 150 height 37
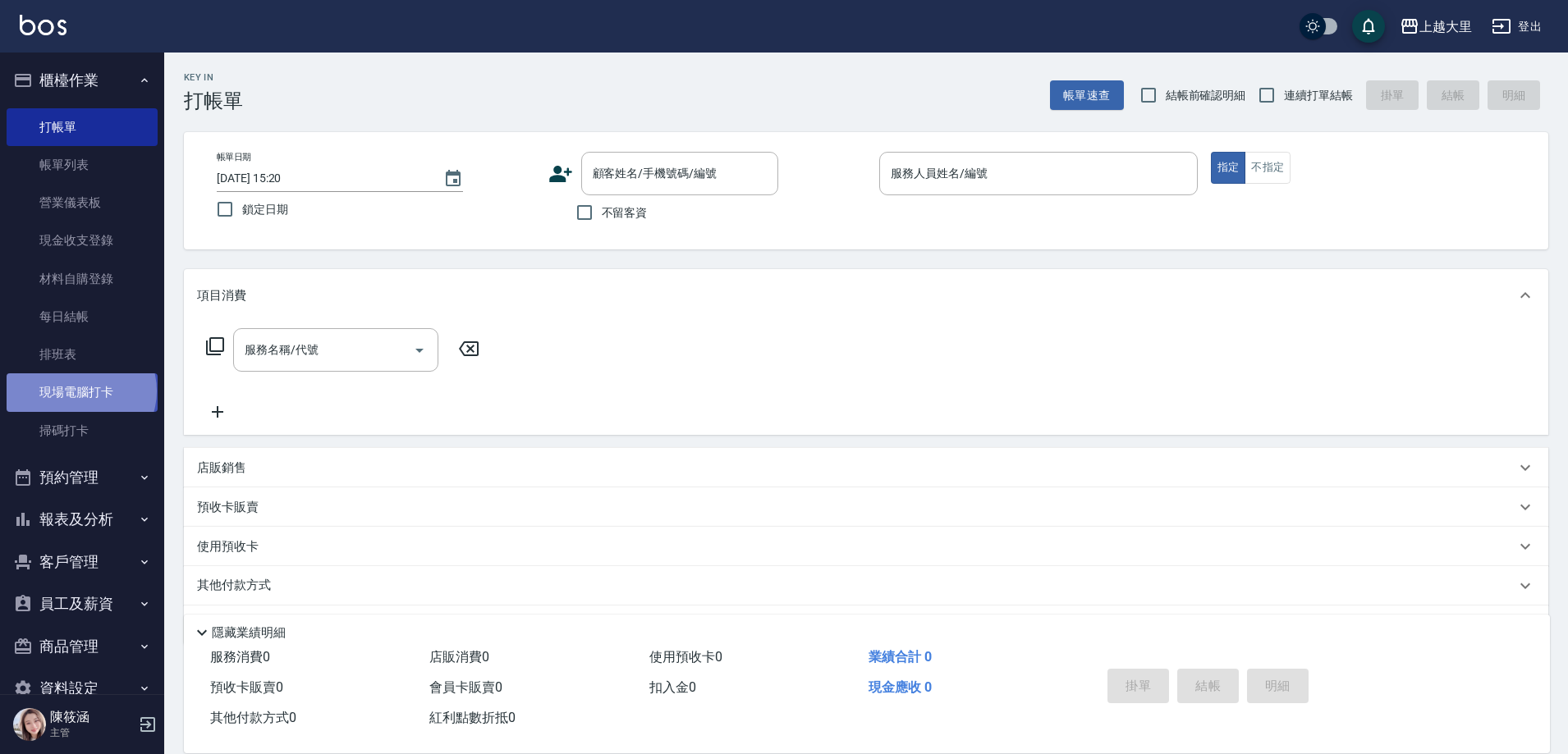
click at [79, 391] on link "現場電腦打卡" at bounding box center [82, 392] width 151 height 38
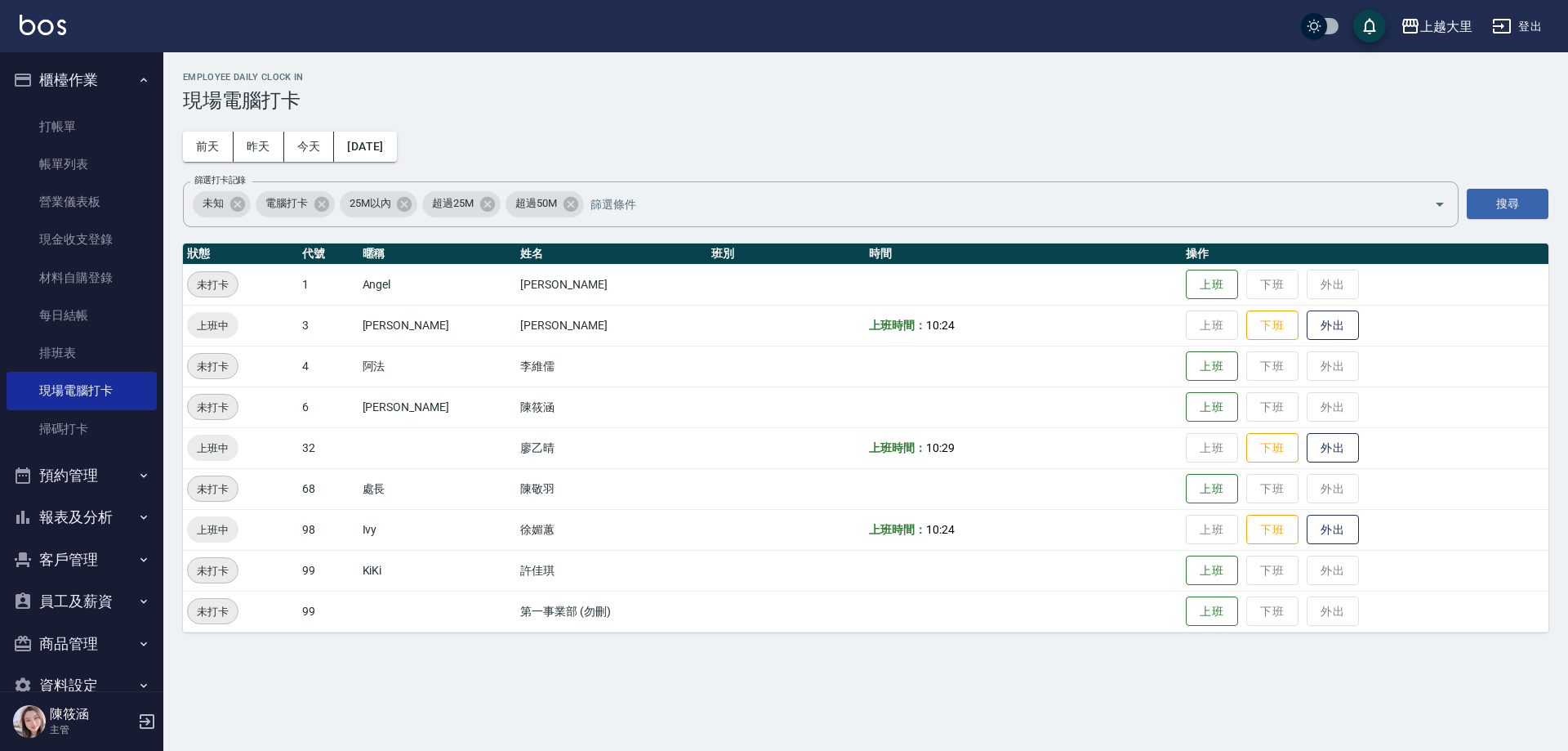
click at [63, 75] on button "櫃檯作業" at bounding box center [82, 80] width 150 height 43
